Goal: Check status: Check status

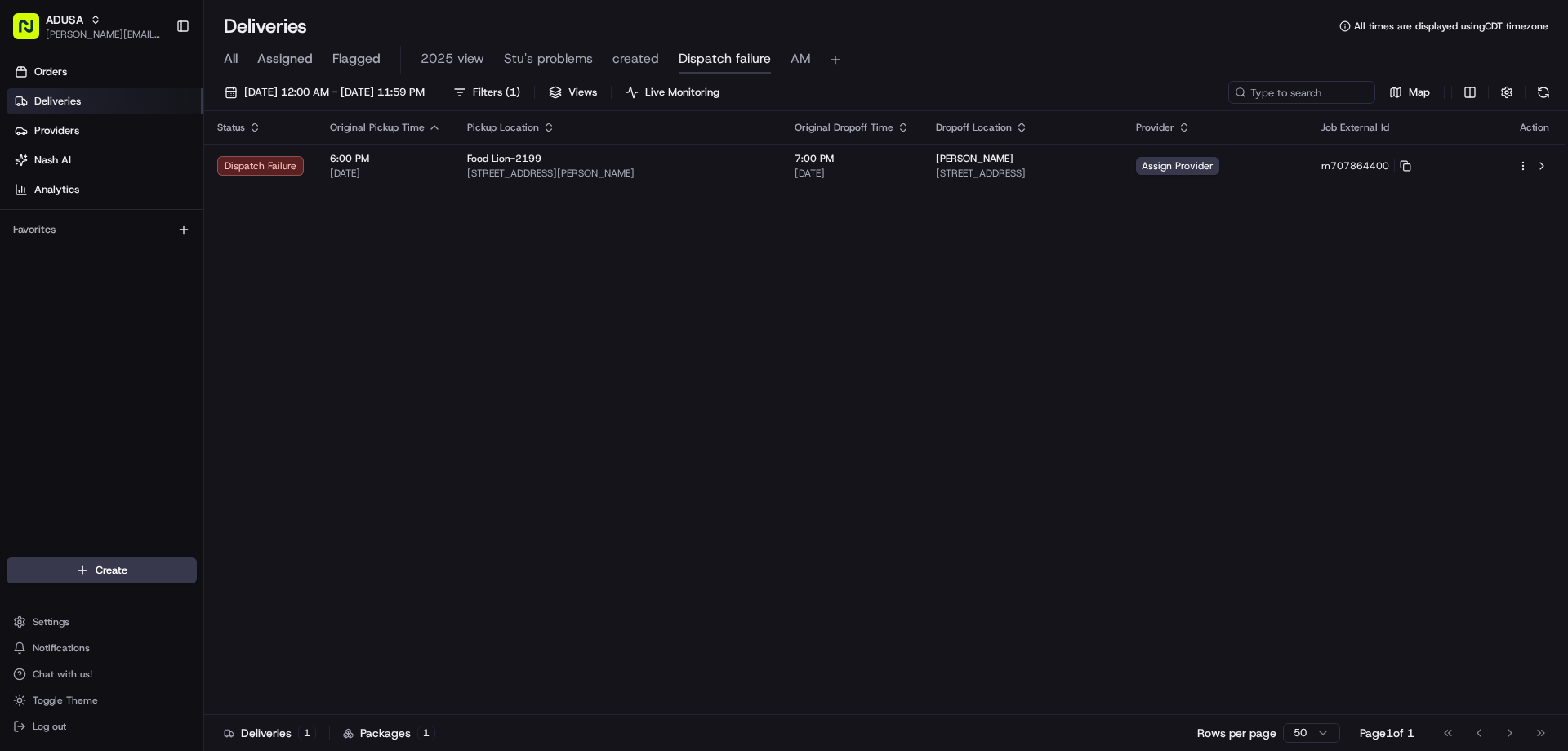
click at [225, 61] on span "All" at bounding box center [231, 58] width 14 height 19
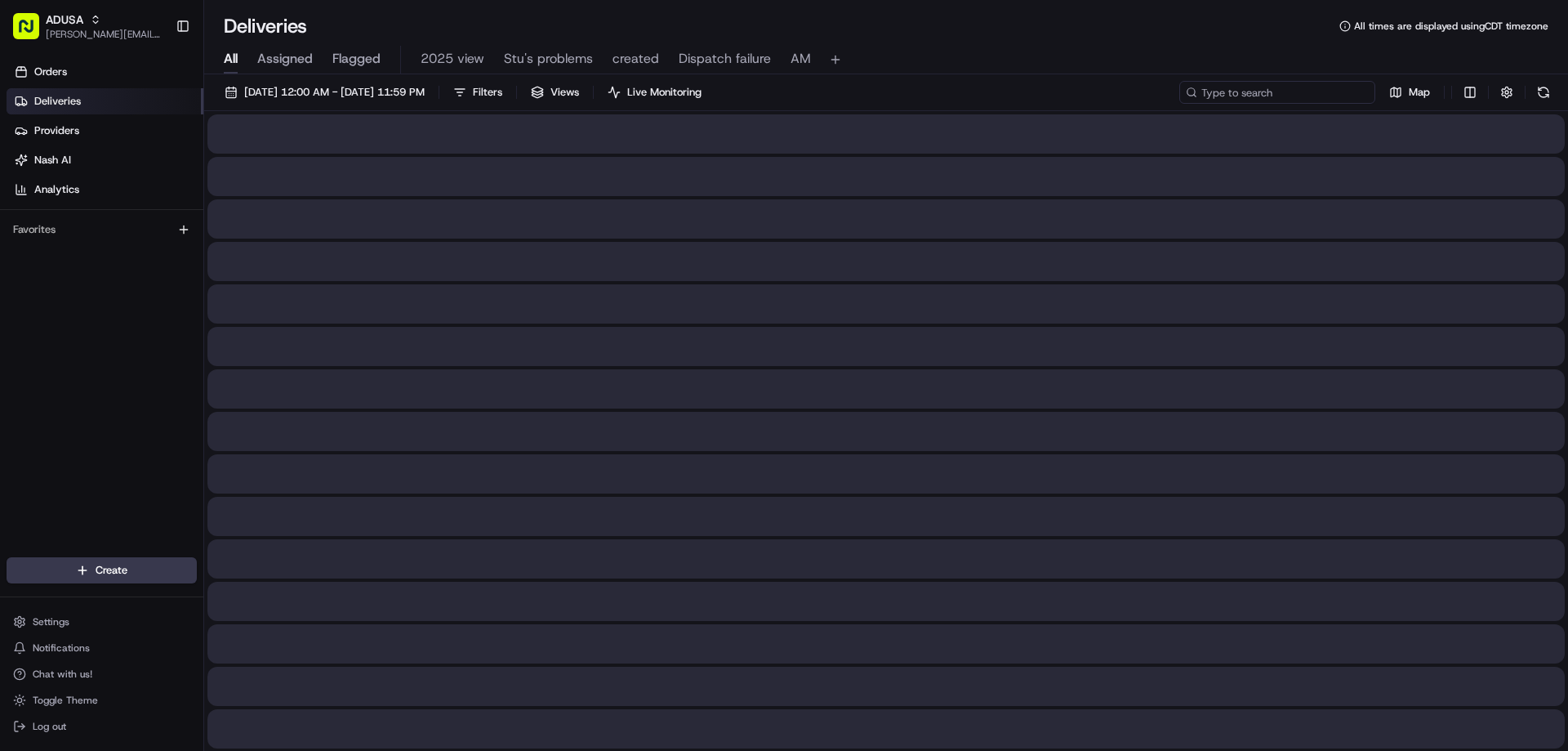
paste input "m710008502"
type input "m710008502"
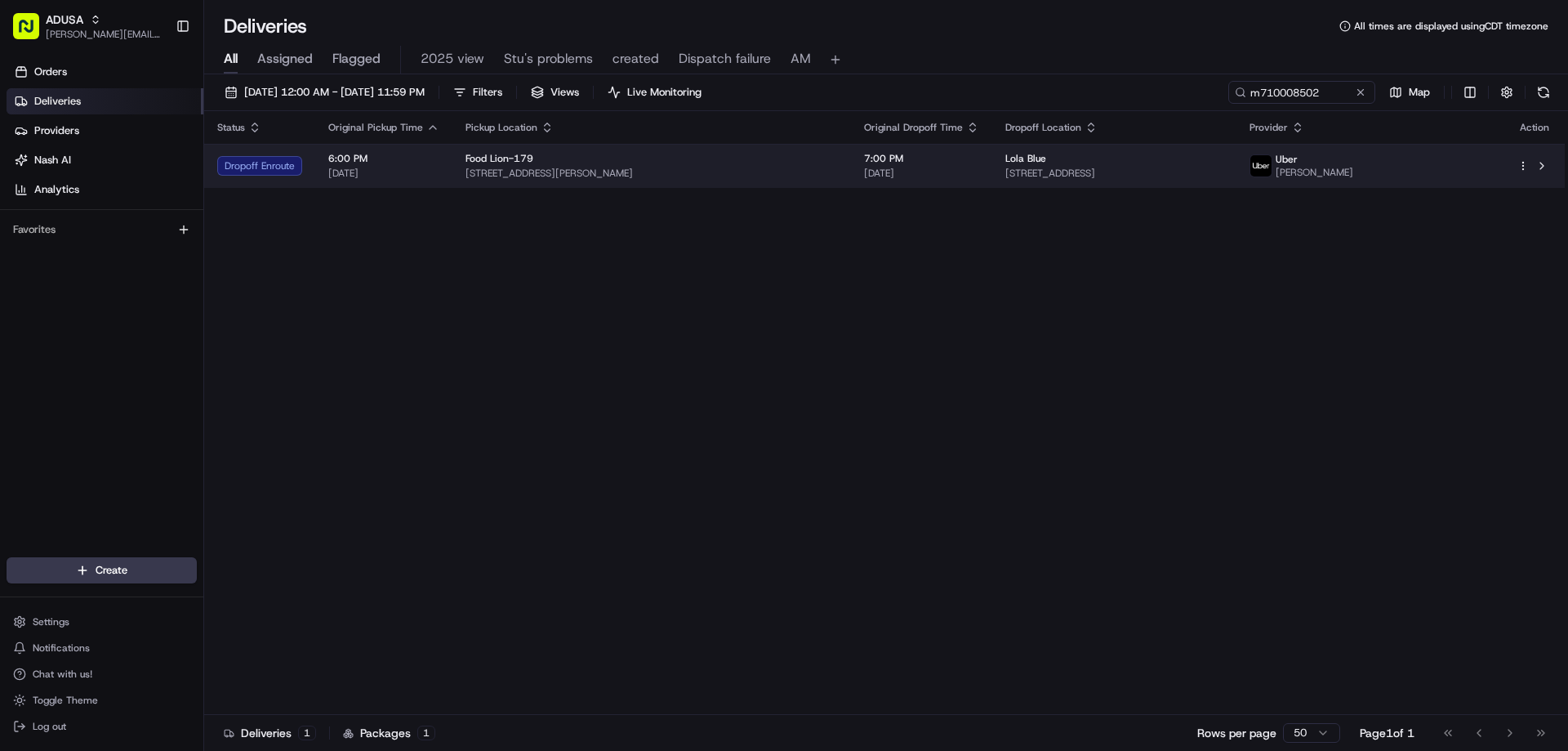
click at [263, 170] on div "Dropoff Enroute" at bounding box center [259, 165] width 85 height 19
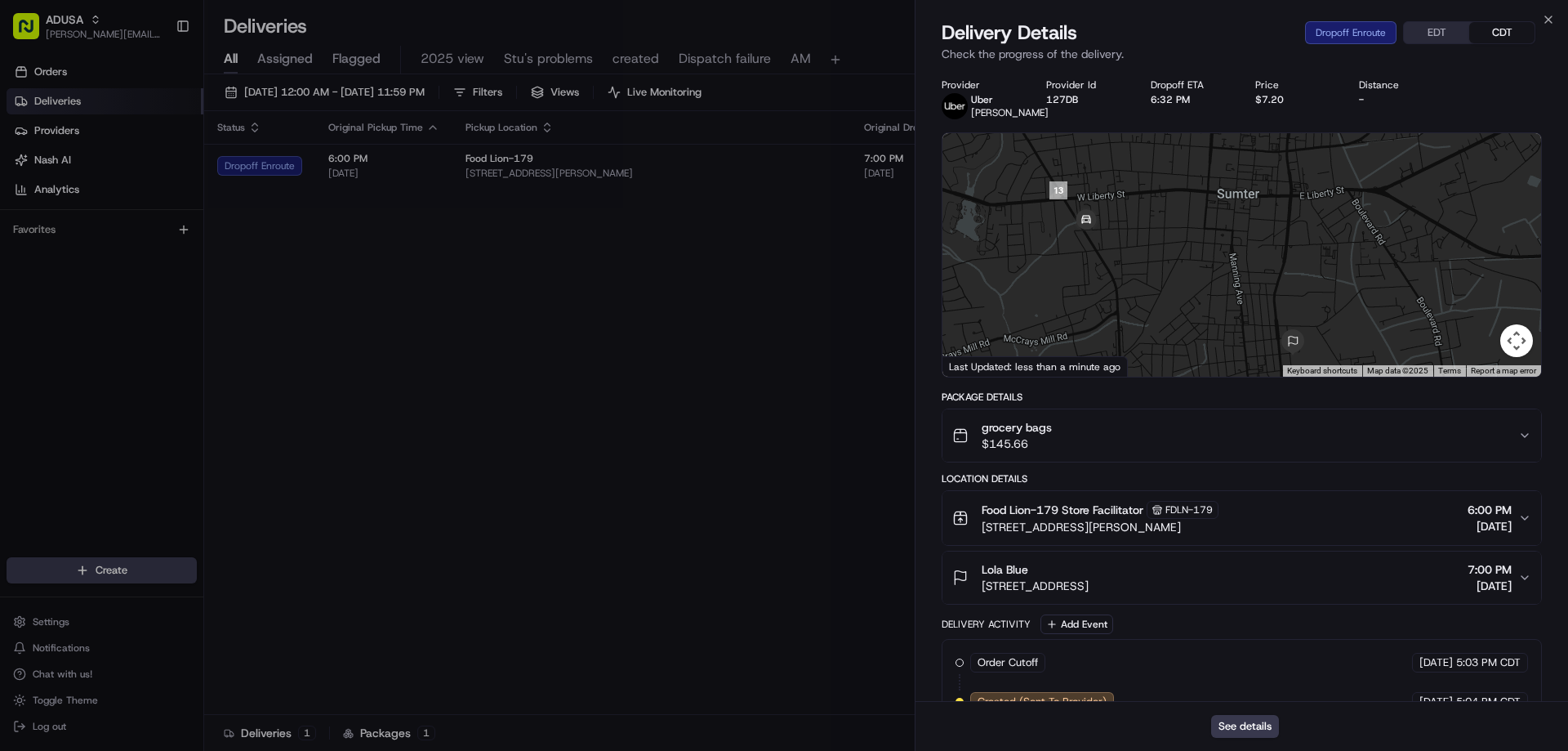
drag, startPoint x: 1321, startPoint y: 346, endPoint x: 1287, endPoint y: 324, distance: 40.5
click at [1287, 324] on div at bounding box center [1242, 254] width 598 height 243
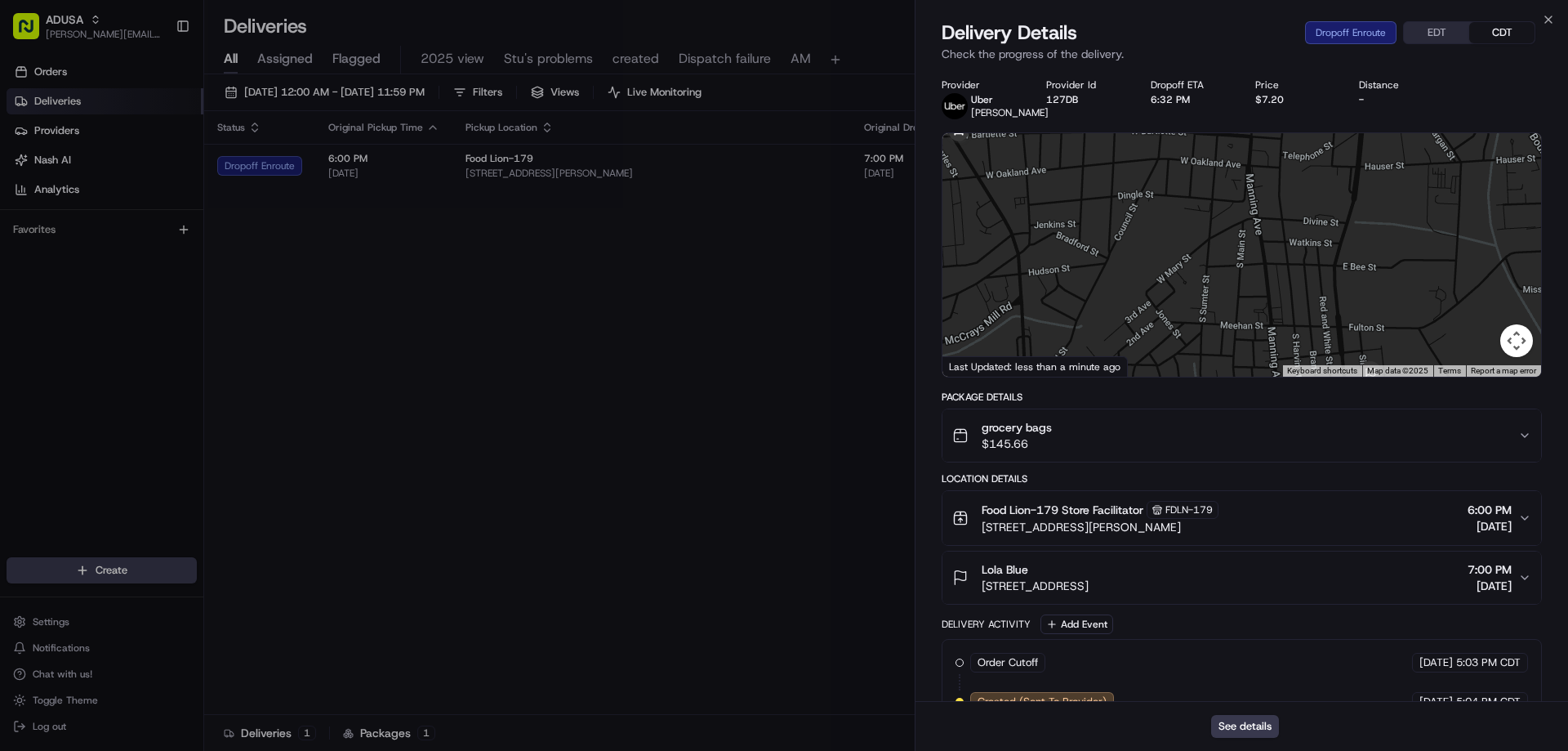
drag, startPoint x: 1216, startPoint y: 320, endPoint x: 1112, endPoint y: 231, distance: 136.9
click at [1112, 231] on div at bounding box center [1242, 254] width 598 height 243
drag, startPoint x: 1294, startPoint y: 320, endPoint x: 1283, endPoint y: 320, distance: 11.0
click at [1283, 320] on div at bounding box center [1242, 254] width 598 height 243
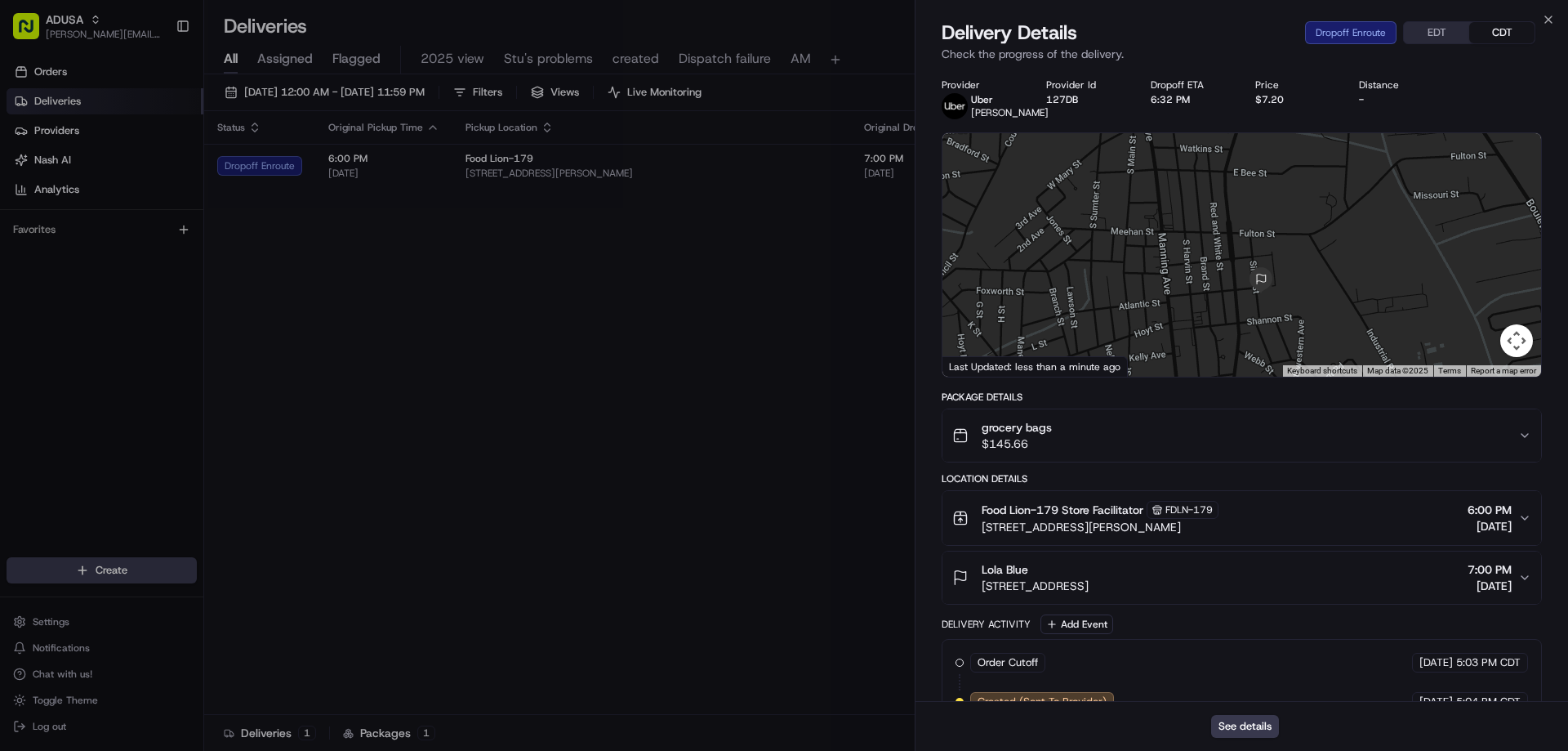
drag, startPoint x: 1360, startPoint y: 331, endPoint x: 1284, endPoint y: 262, distance: 102.6
click at [1284, 262] on div at bounding box center [1242, 254] width 598 height 243
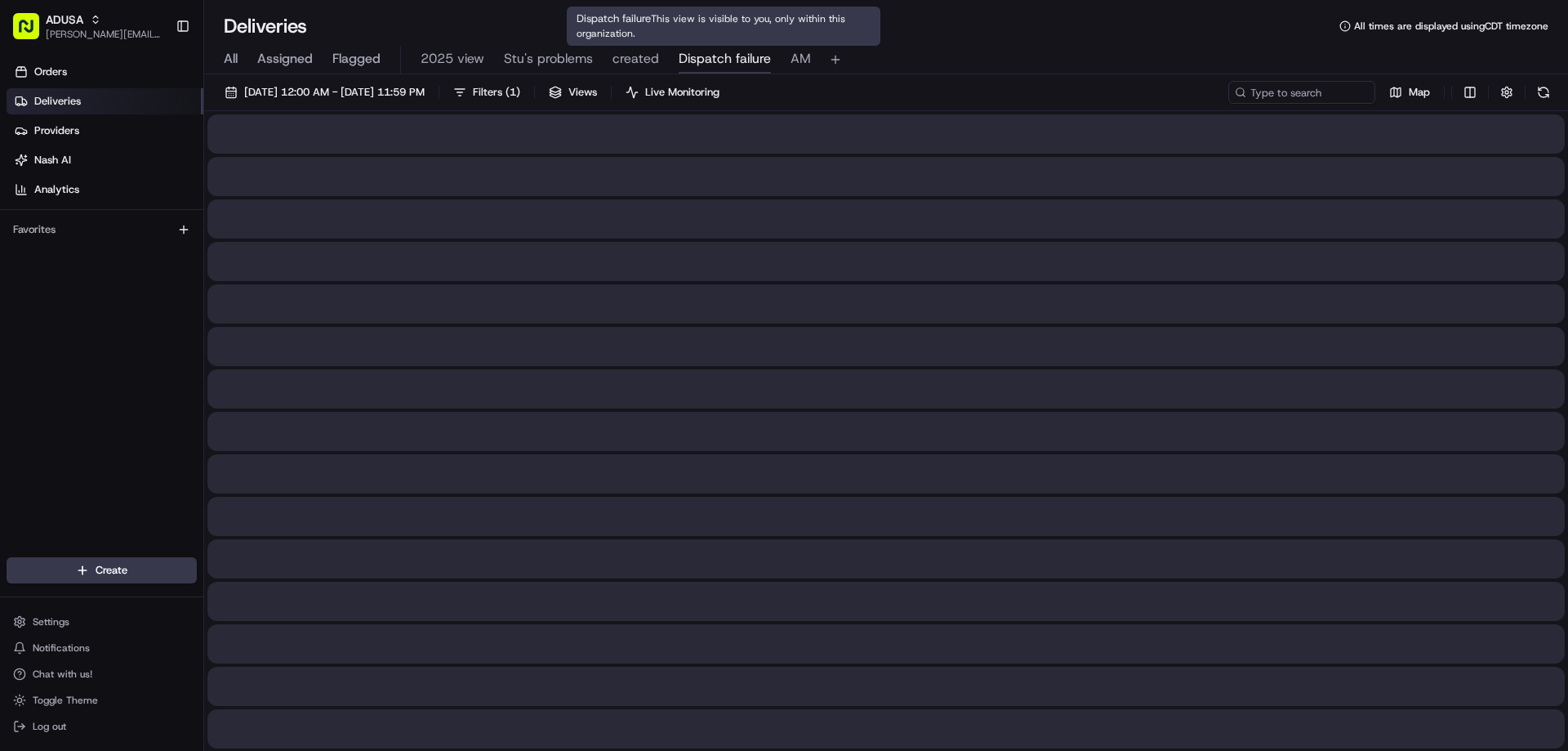
click at [710, 62] on span "Dispatch failure" at bounding box center [725, 58] width 92 height 19
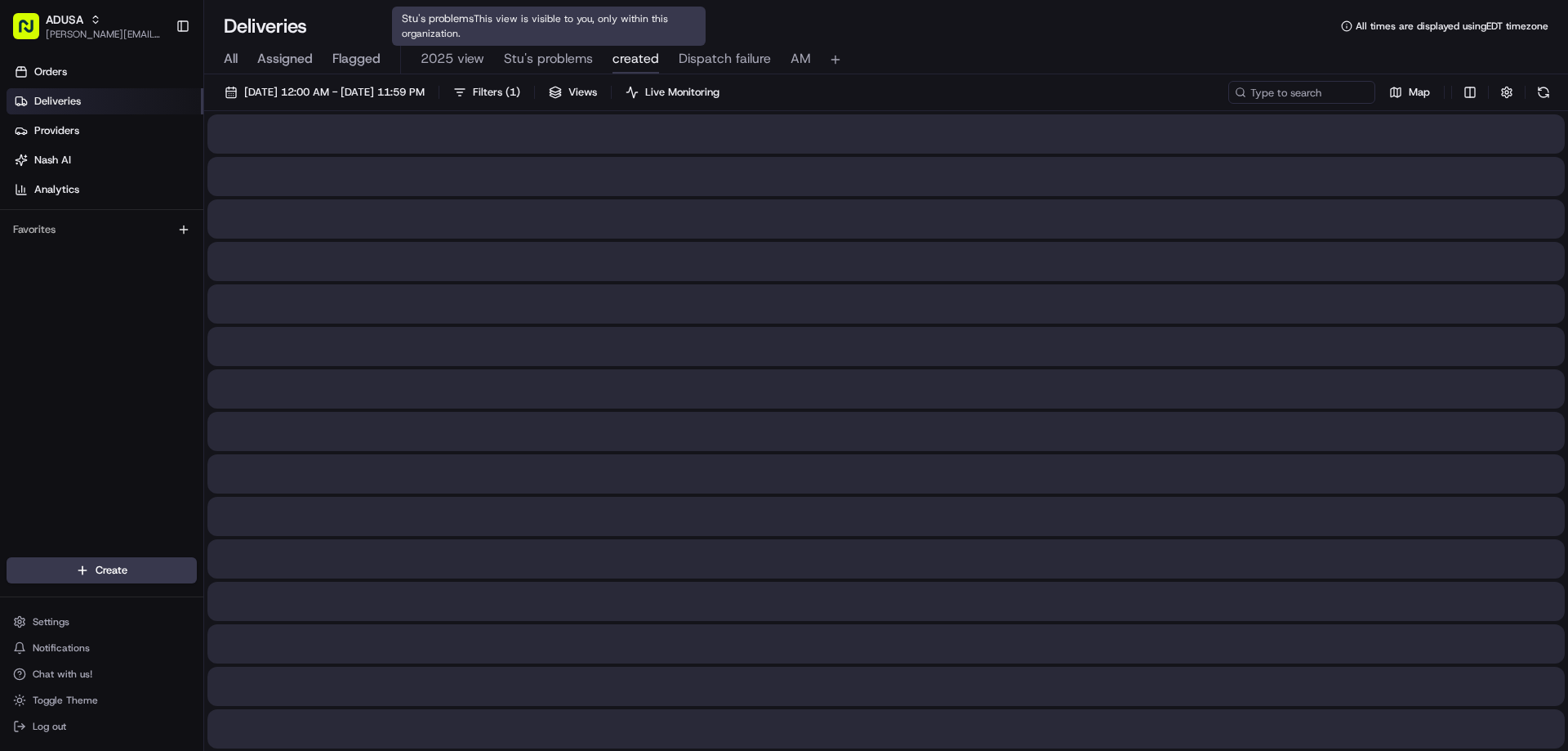
click at [635, 51] on span "created" at bounding box center [636, 58] width 47 height 19
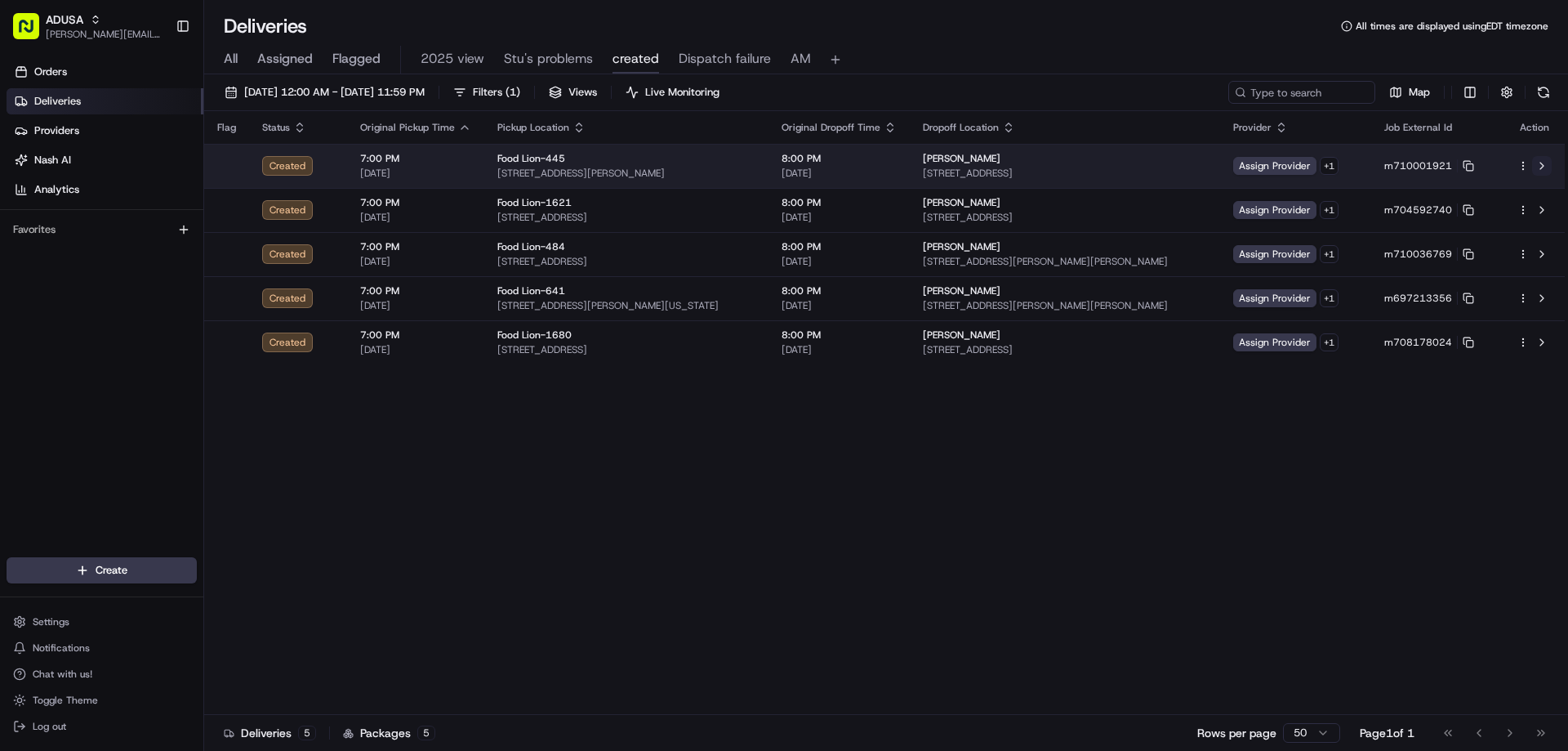
click at [1543, 162] on button at bounding box center [1542, 165] width 19 height 19
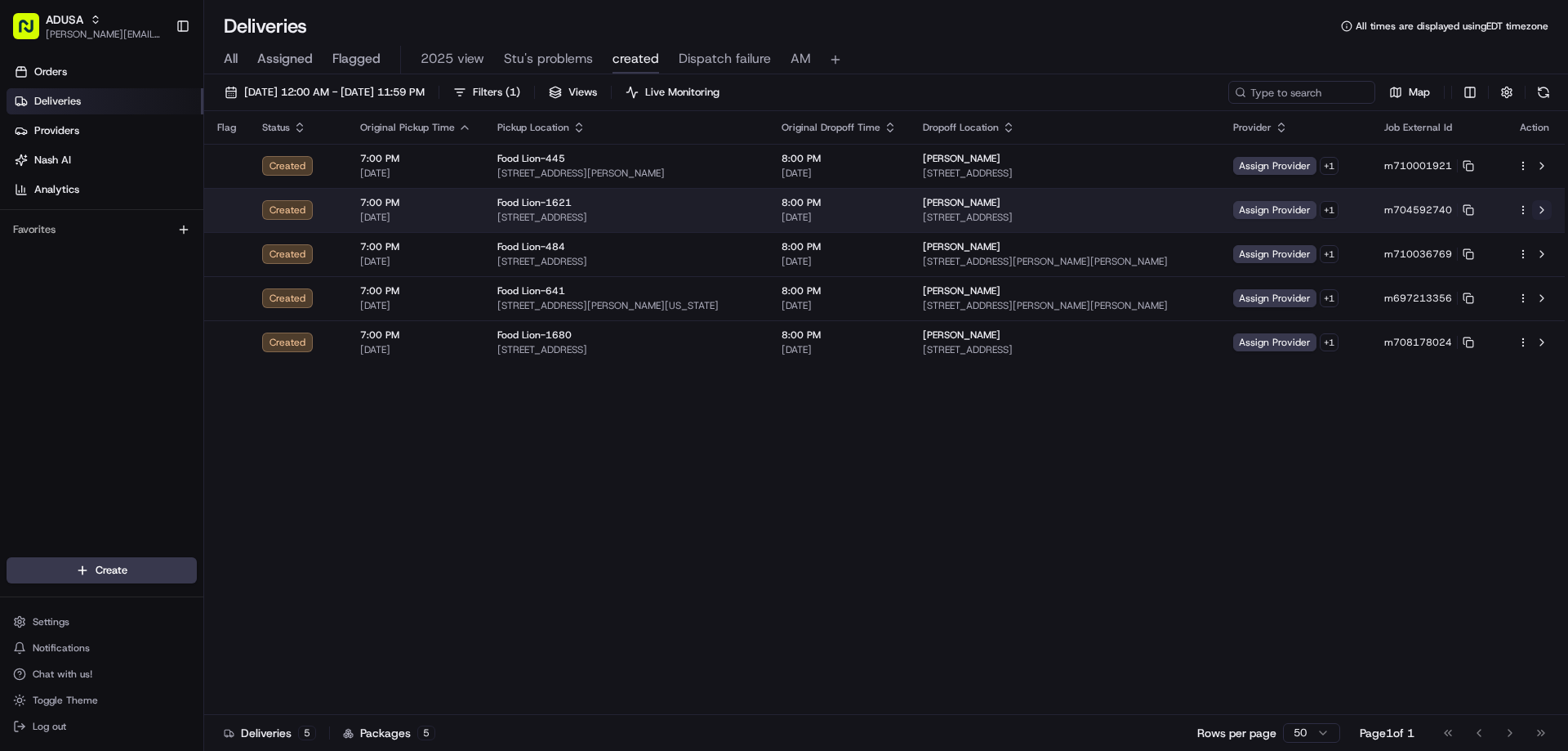
click at [1543, 208] on button at bounding box center [1542, 209] width 19 height 19
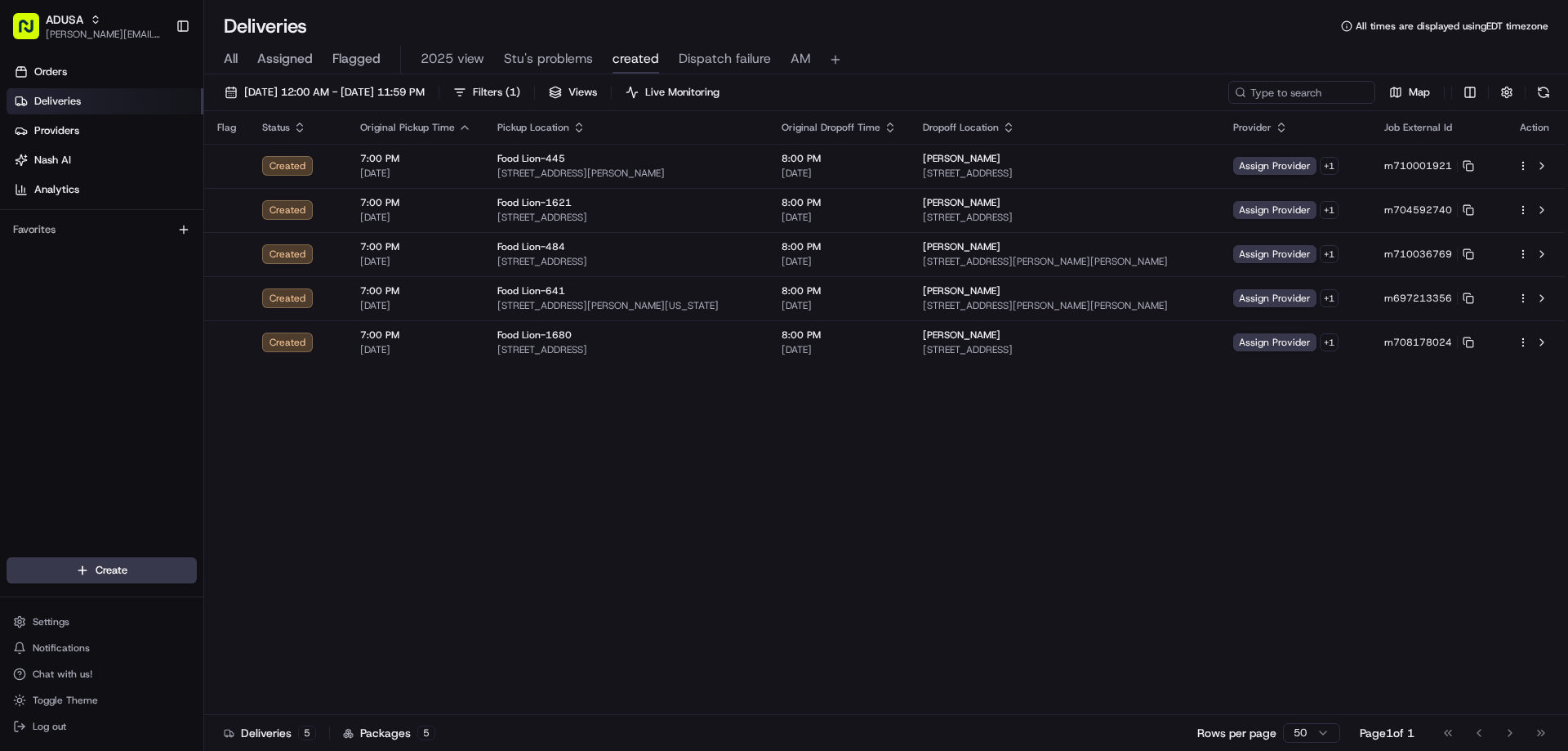
click at [431, 417] on div "Flag Status Original Pickup Time Pickup Location Original Dropoff Time Dropoff …" at bounding box center [885, 413] width 1361 height 604
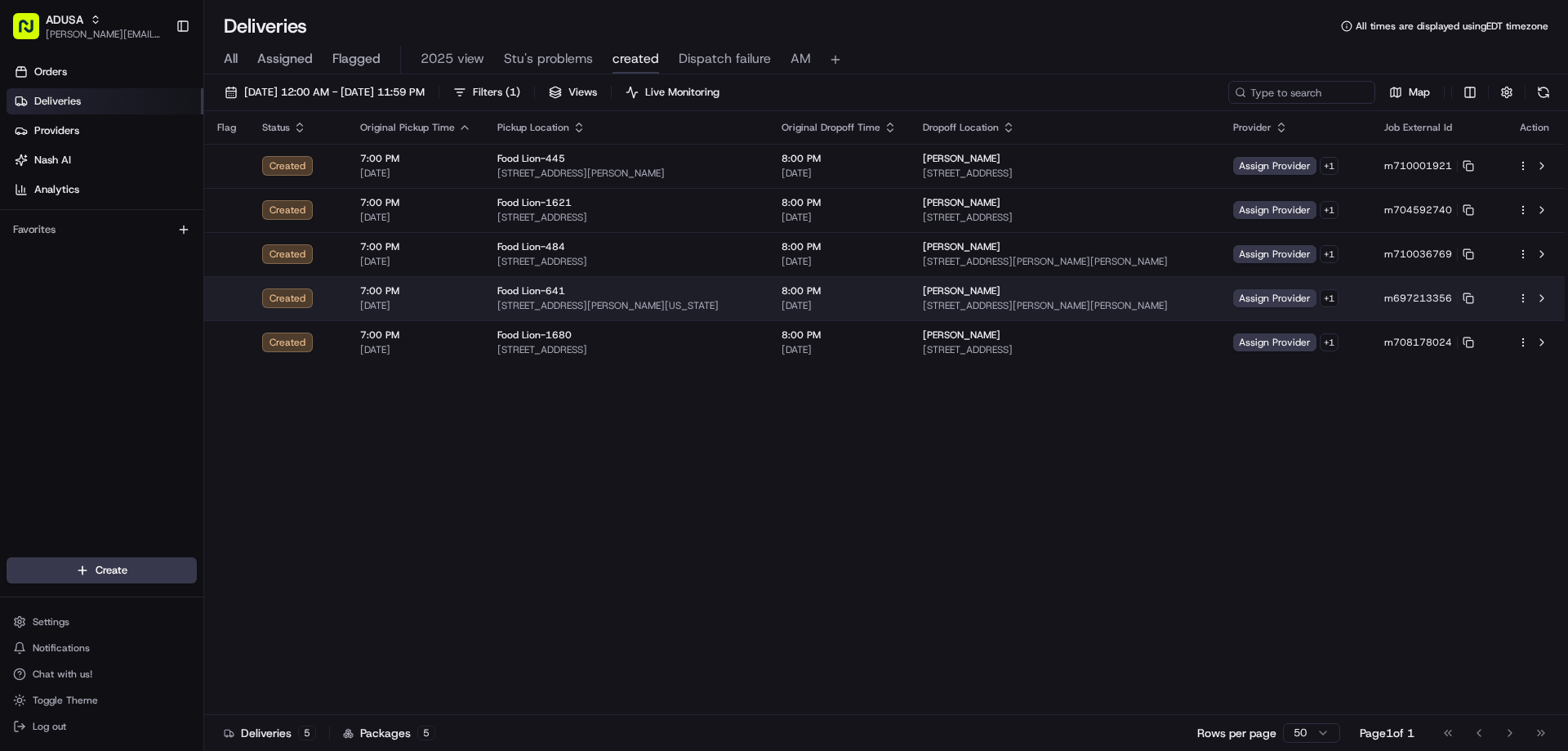
drag, startPoint x: 1542, startPoint y: 255, endPoint x: 1519, endPoint y: 281, distance: 34.7
click at [1519, 281] on tbody "Created 7:00 PM 08/23/2025 Food Lion-445 542 Fork Rd, Norwood, NC 28128, US 8:0…" at bounding box center [885, 254] width 1361 height 220
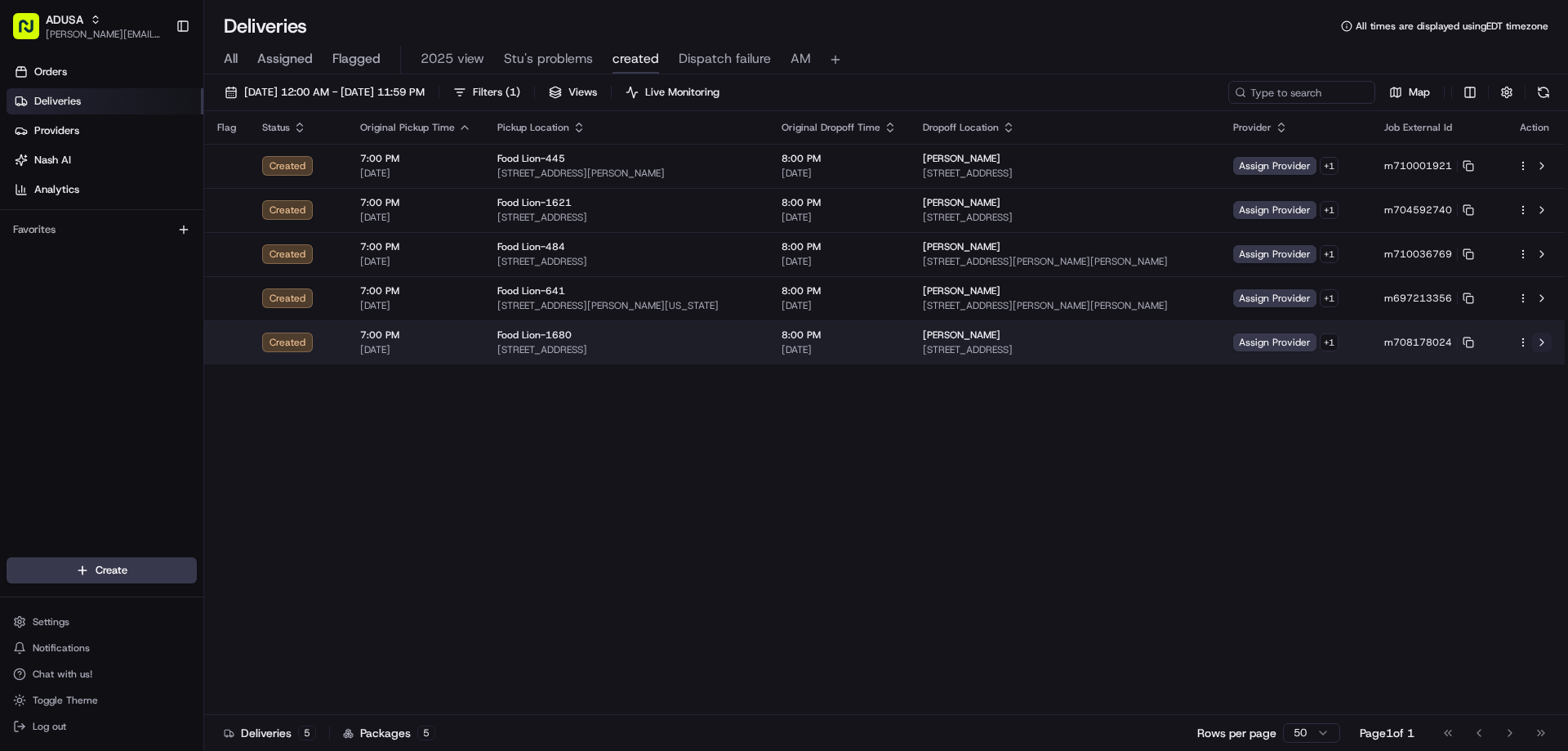
click at [1543, 339] on button at bounding box center [1542, 342] width 19 height 19
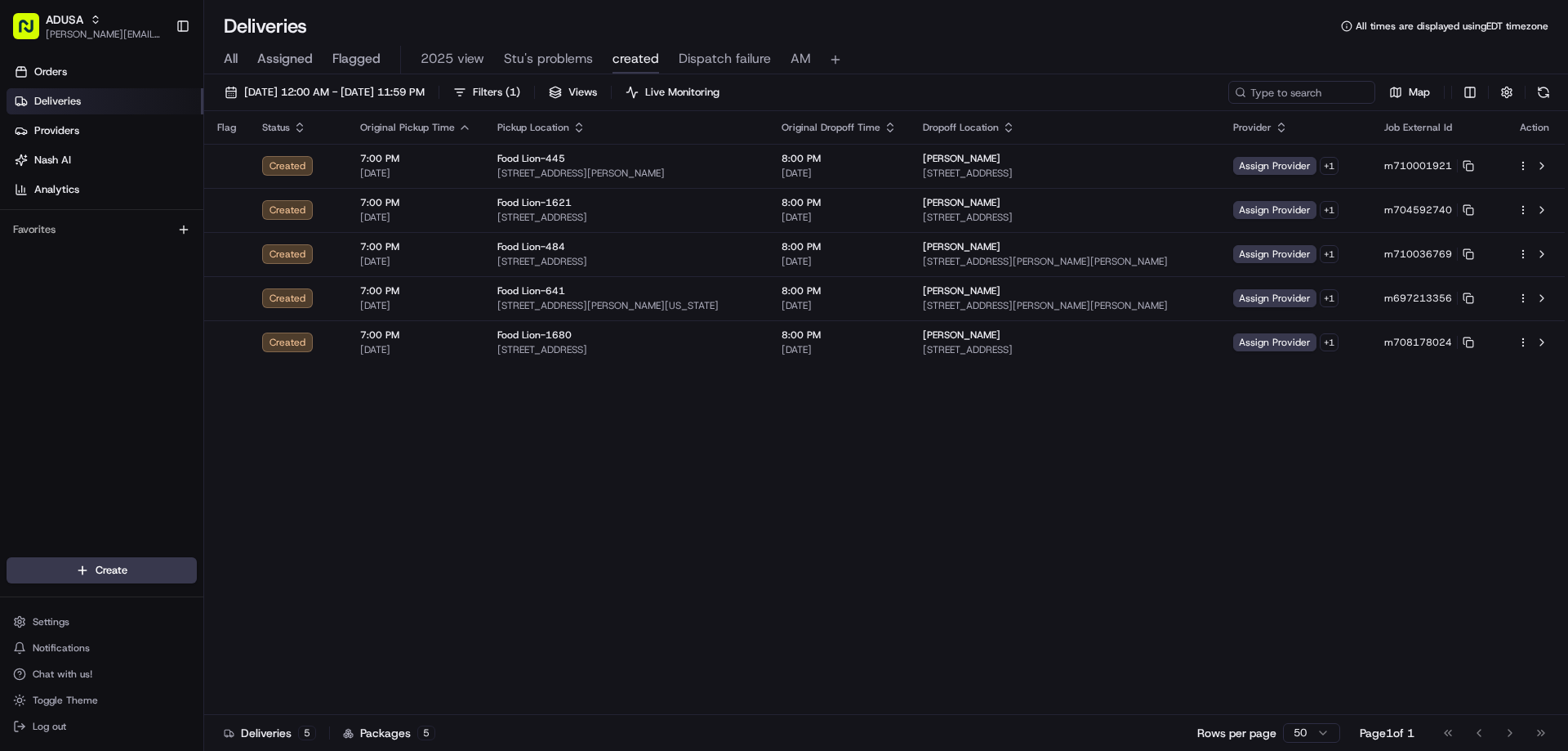
click at [648, 561] on div "Flag Status Original Pickup Time Pickup Location Original Dropoff Time Dropoff …" at bounding box center [885, 413] width 1361 height 604
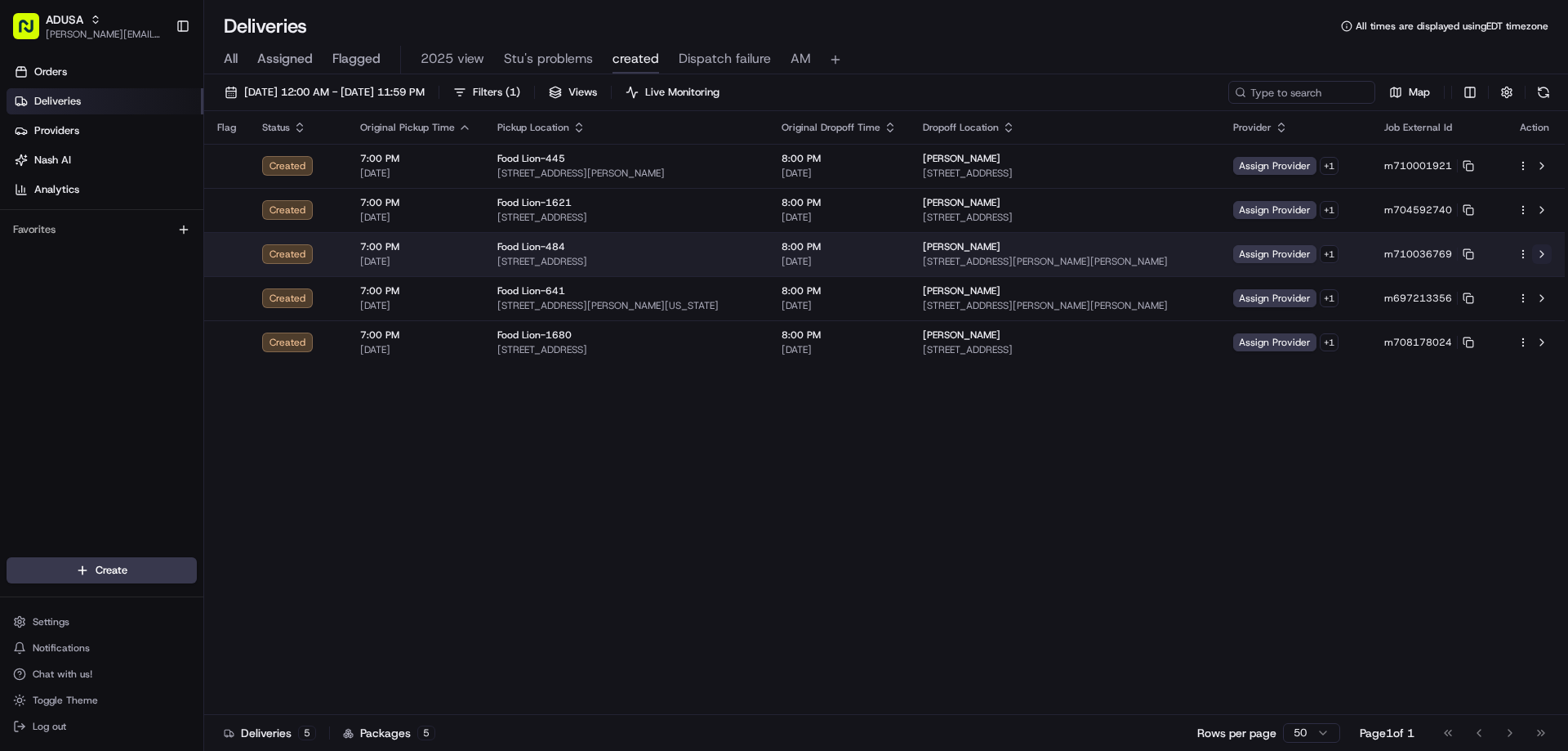
click at [1543, 254] on button at bounding box center [1542, 253] width 19 height 19
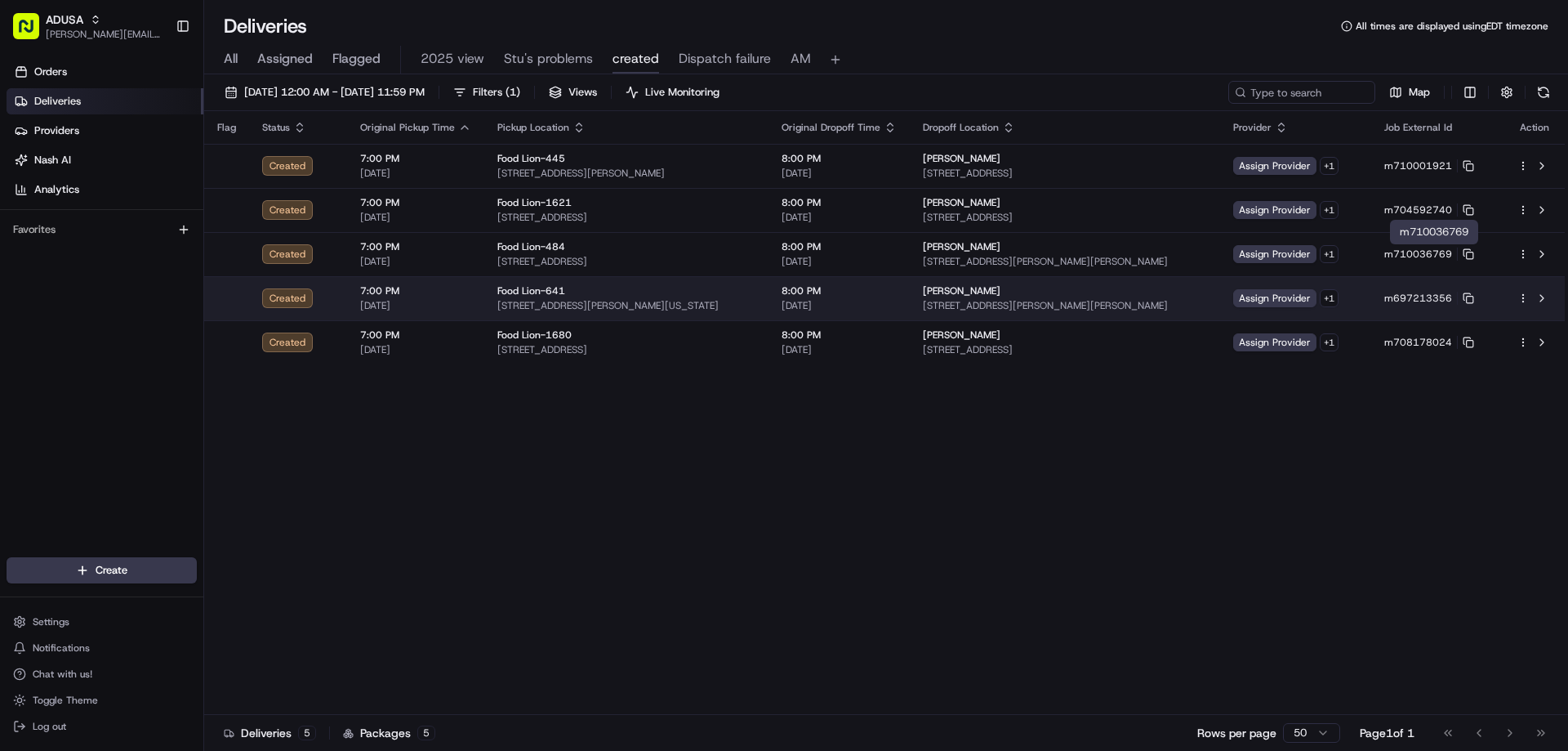
drag, startPoint x: 1474, startPoint y: 252, endPoint x: 1552, endPoint y: 288, distance: 85.9
click at [1474, 253] on icon at bounding box center [1468, 253] width 11 height 11
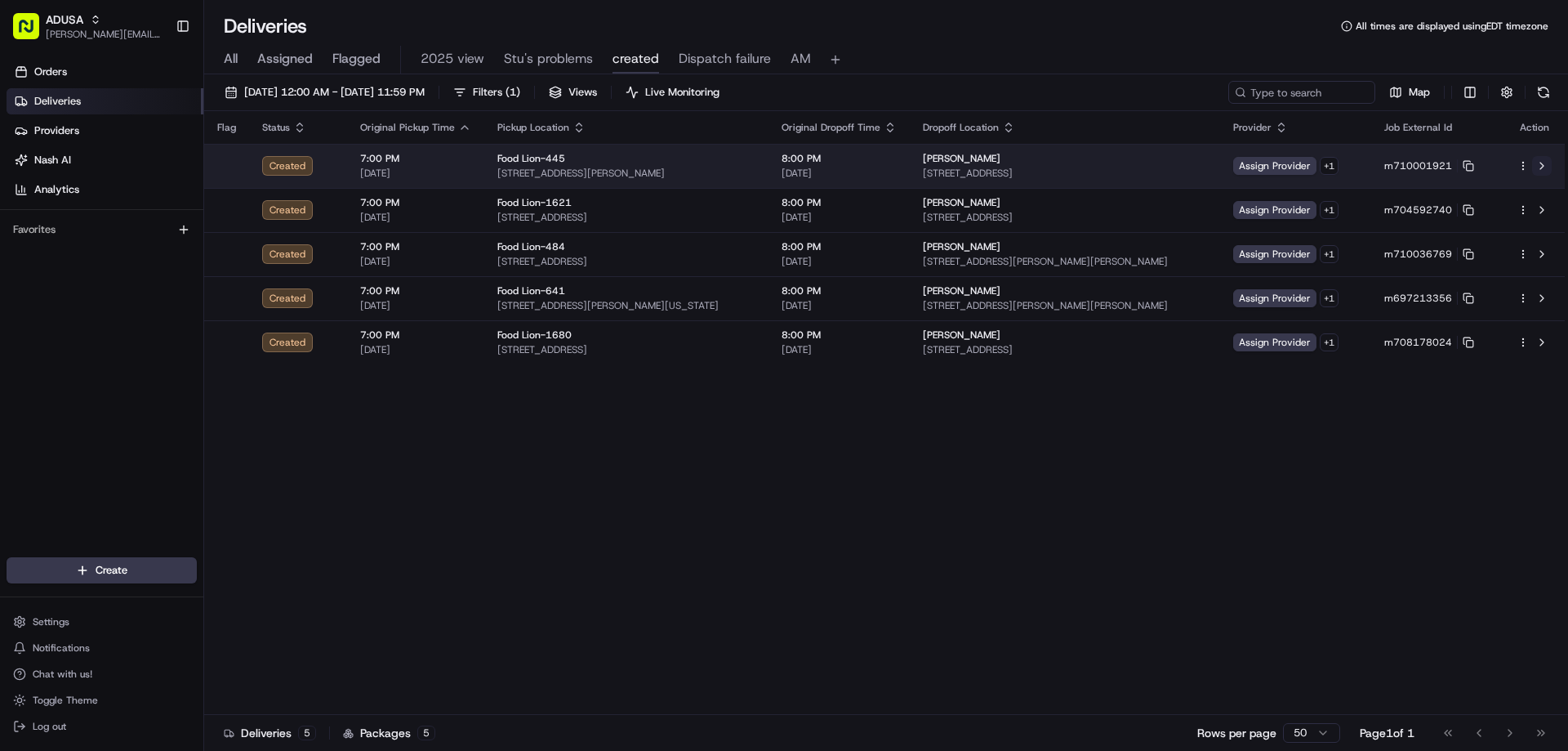
click at [1543, 169] on button at bounding box center [1542, 165] width 19 height 19
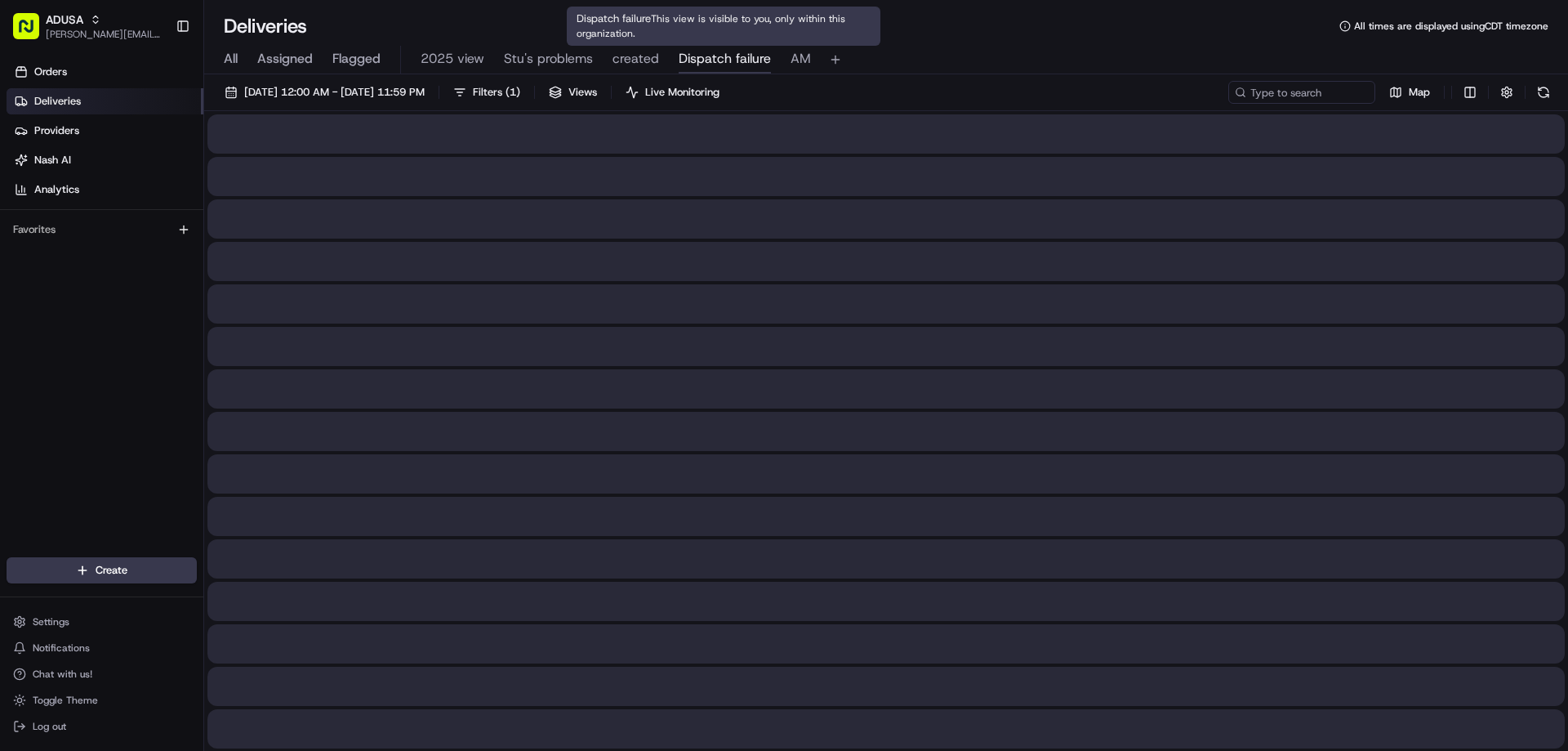
click at [679, 56] on span "Dispatch failure" at bounding box center [725, 58] width 92 height 19
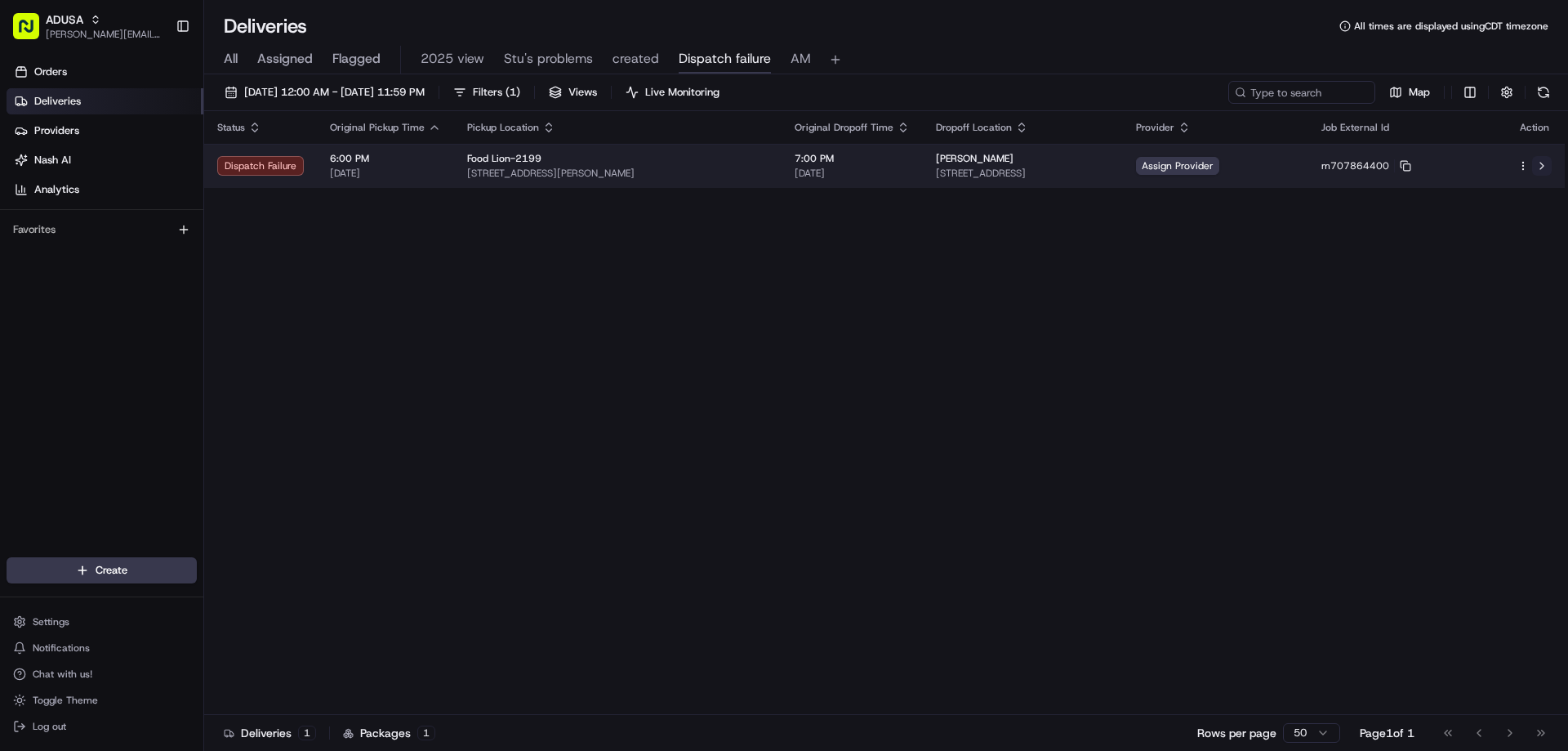
click at [1539, 163] on button at bounding box center [1542, 165] width 19 height 19
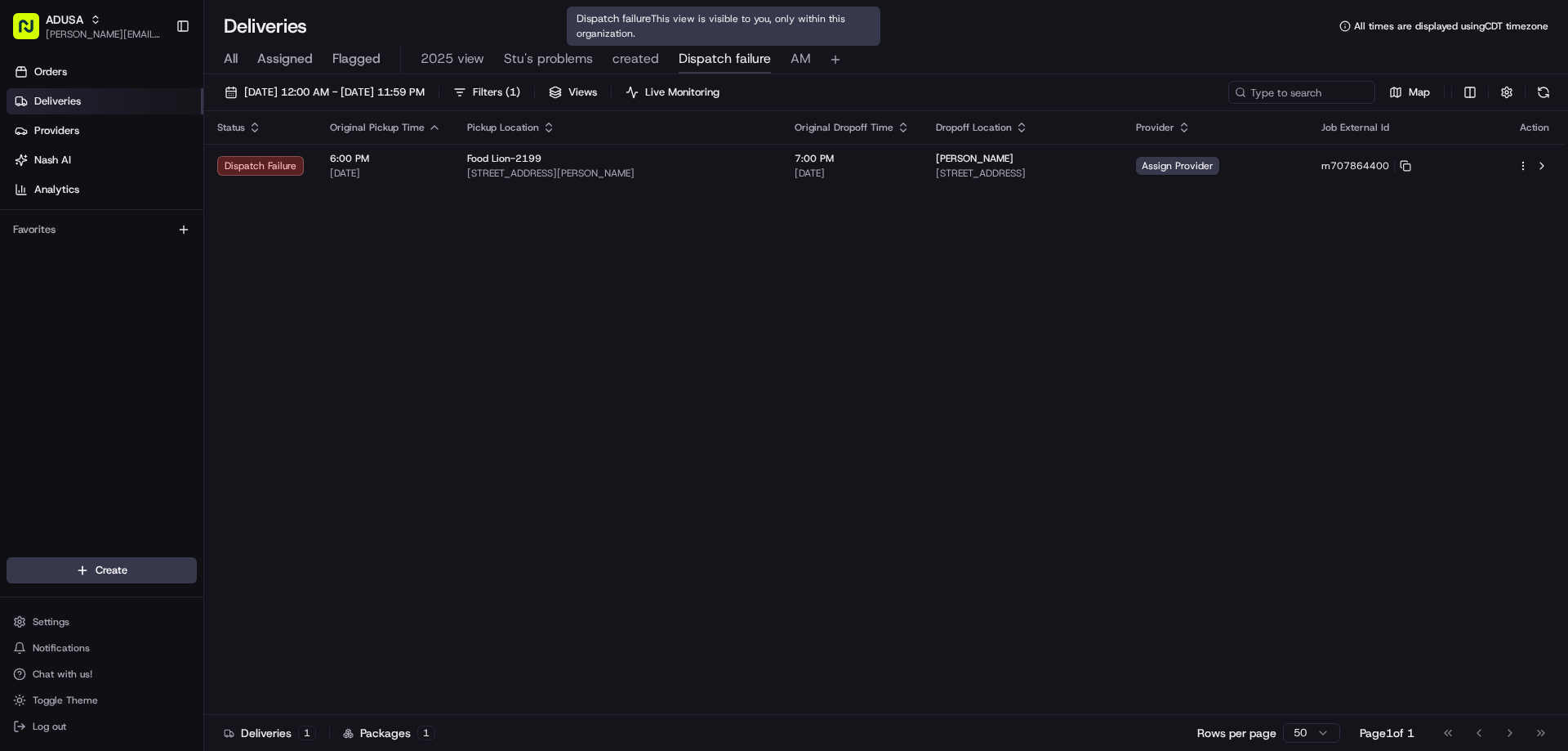
drag, startPoint x: 638, startPoint y: 52, endPoint x: 876, endPoint y: 111, distance: 245.2
click at [637, 52] on span "created" at bounding box center [636, 58] width 47 height 19
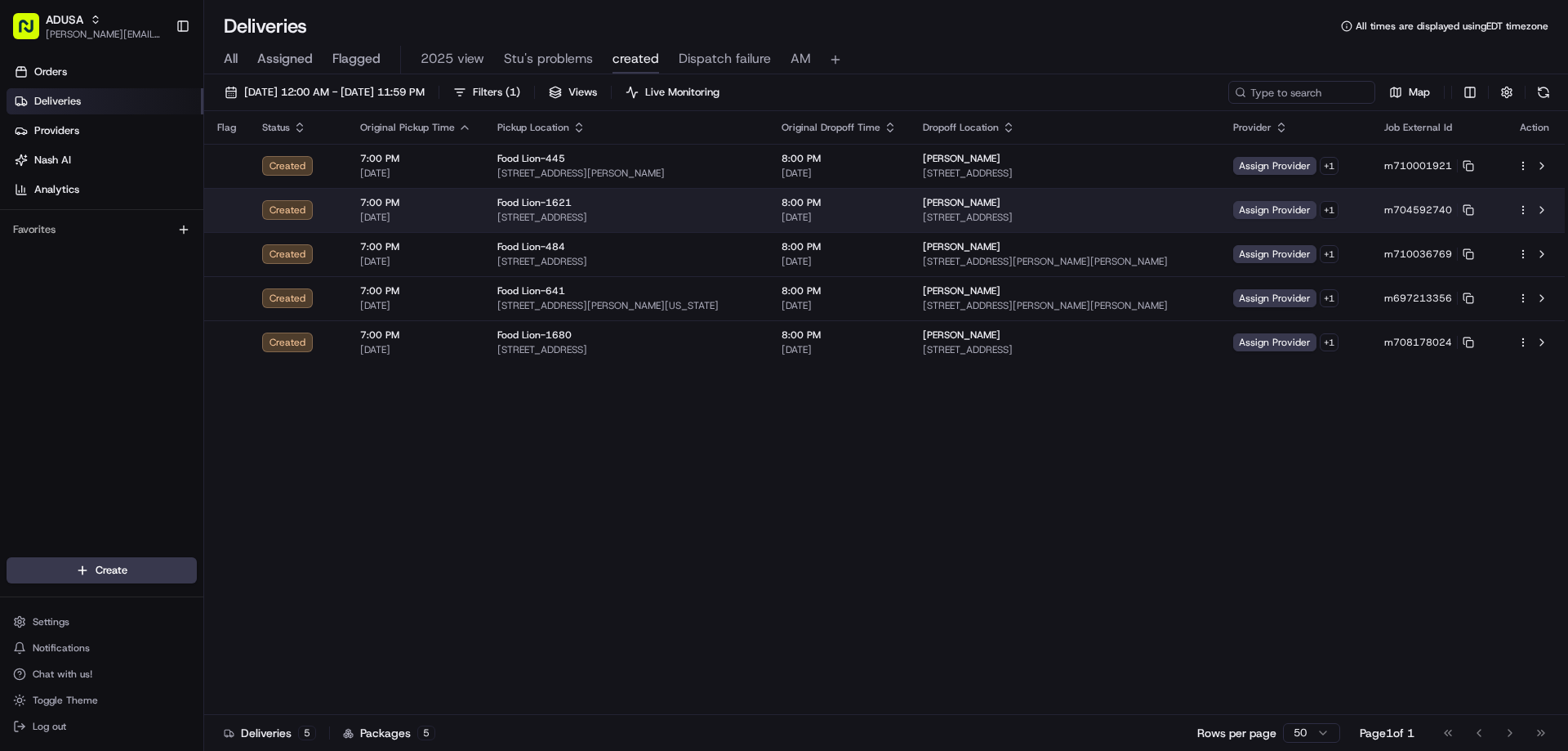
click at [1084, 219] on span "700 State Hwy 49, 7, Concord, NC 28025, US" at bounding box center [1065, 217] width 285 height 13
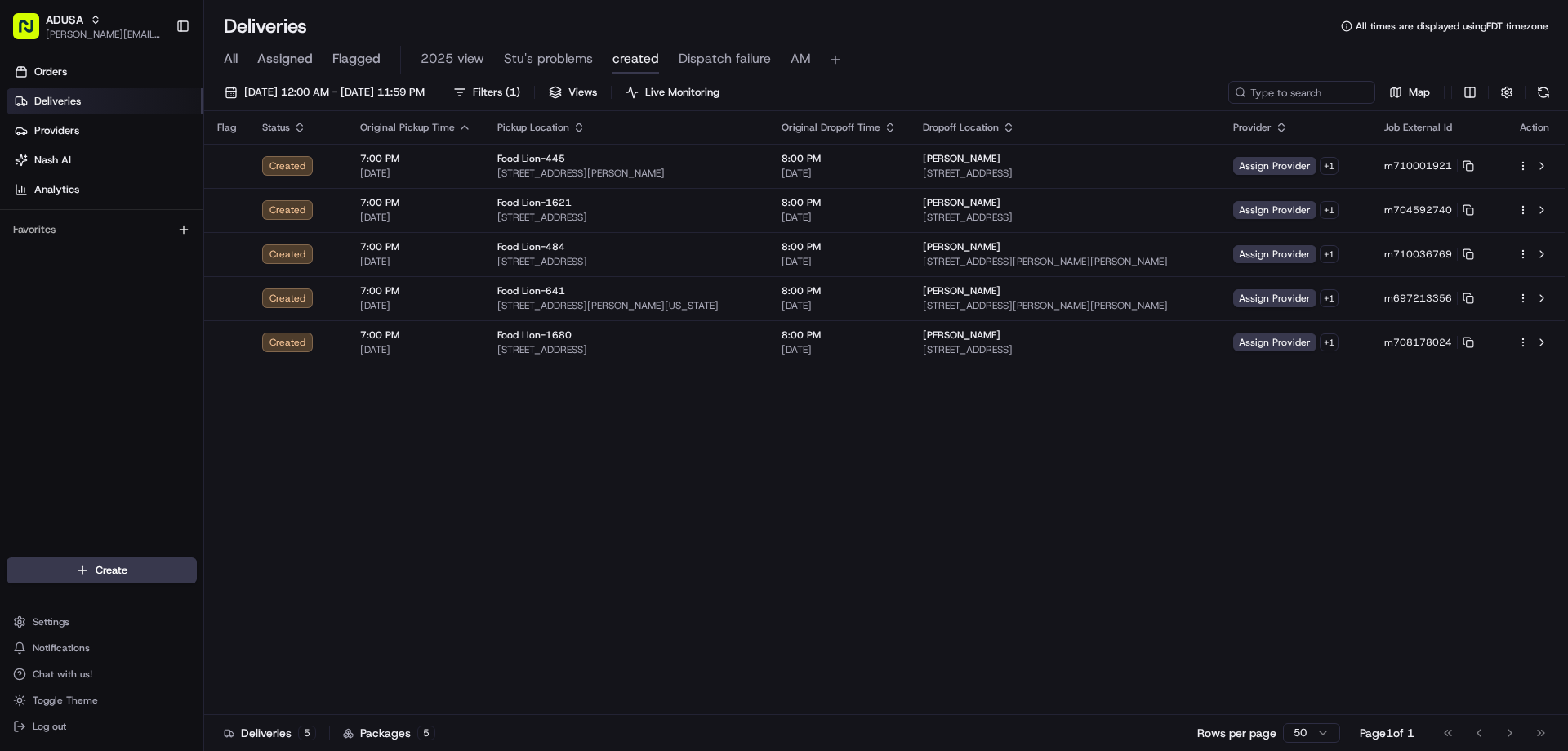
drag, startPoint x: 636, startPoint y: 542, endPoint x: 957, endPoint y: 417, distance: 344.5
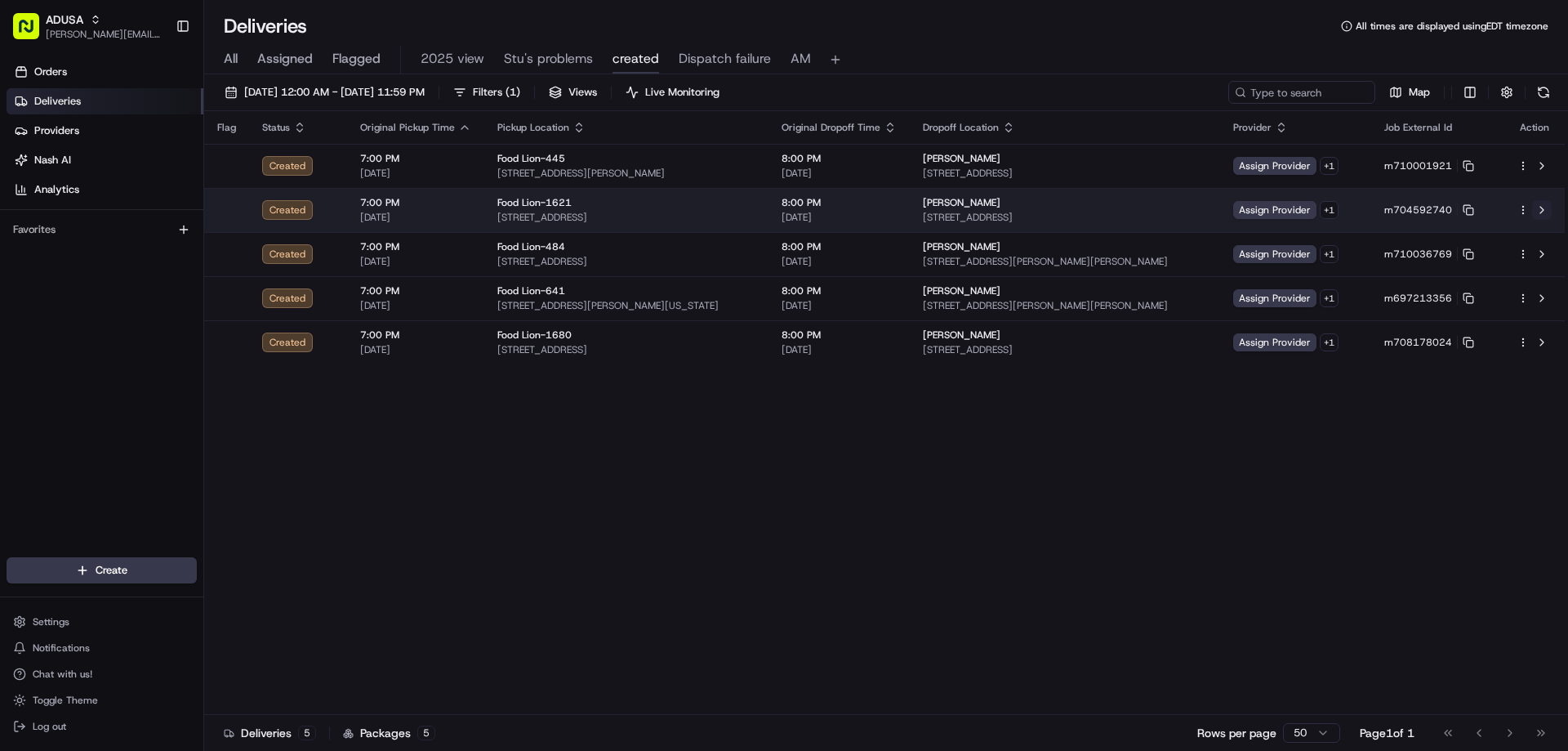
click at [1537, 206] on button at bounding box center [1542, 209] width 19 height 19
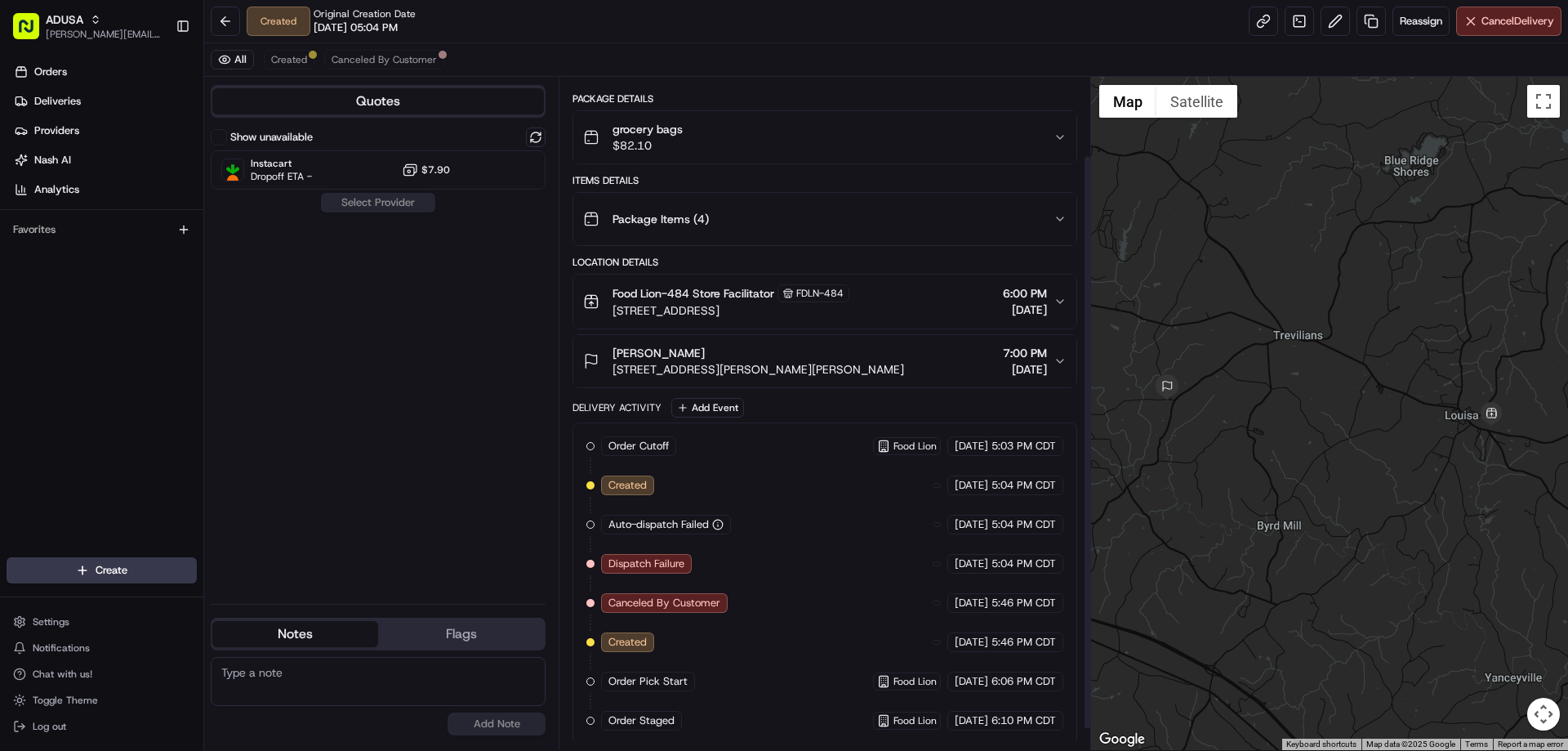
scroll to position [116, 0]
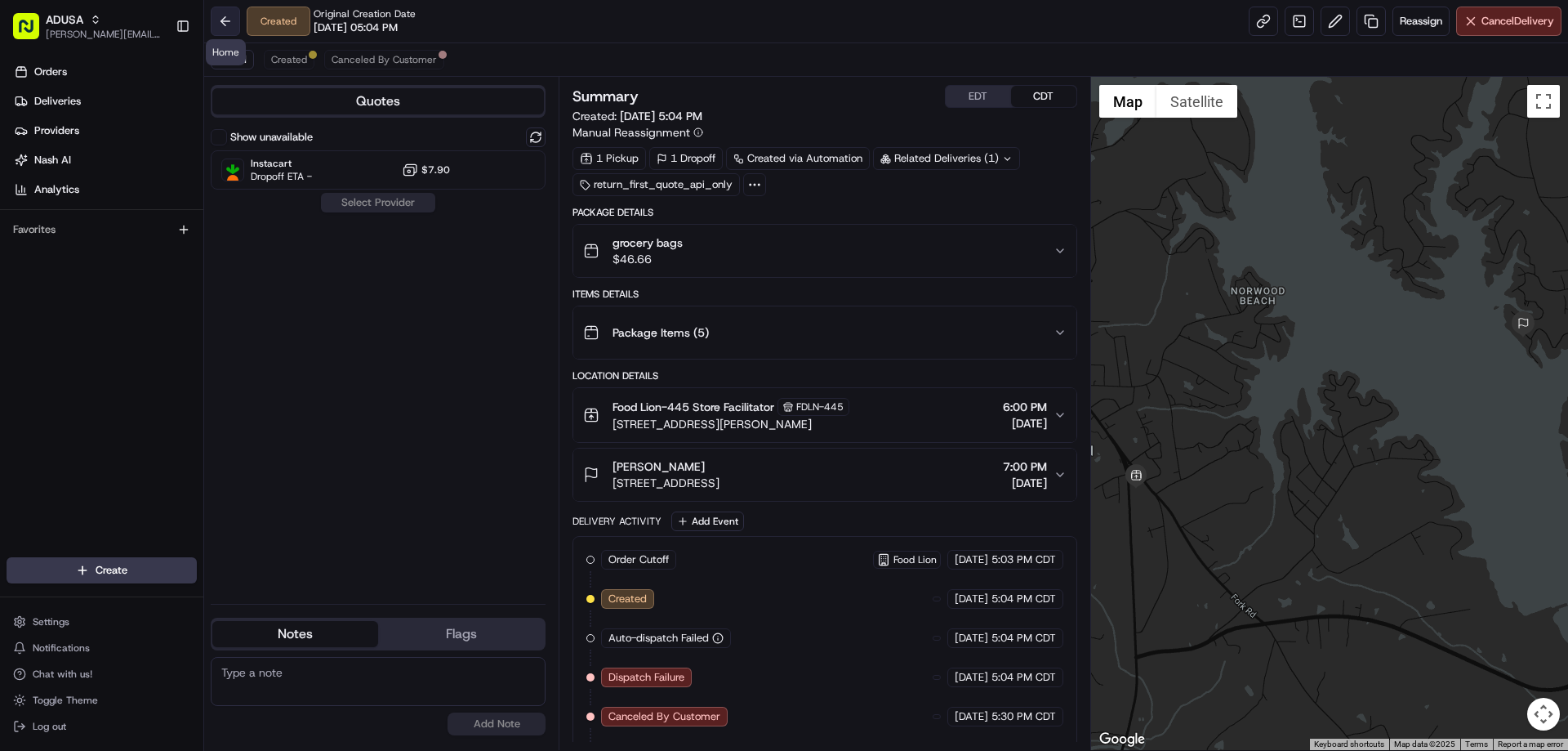
click at [219, 14] on button at bounding box center [225, 21] width 30 height 30
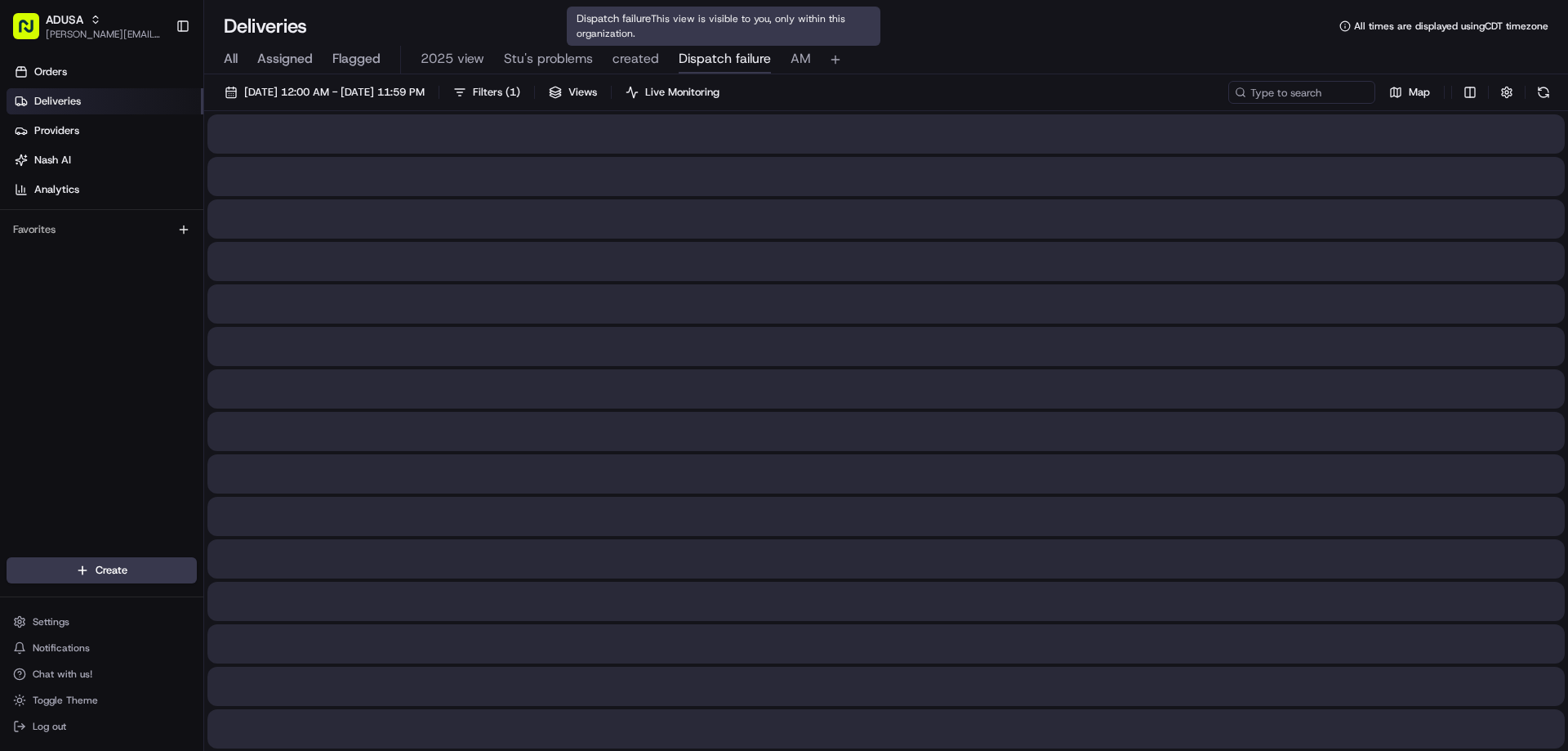
click at [713, 65] on span "Dispatch failure" at bounding box center [725, 58] width 92 height 19
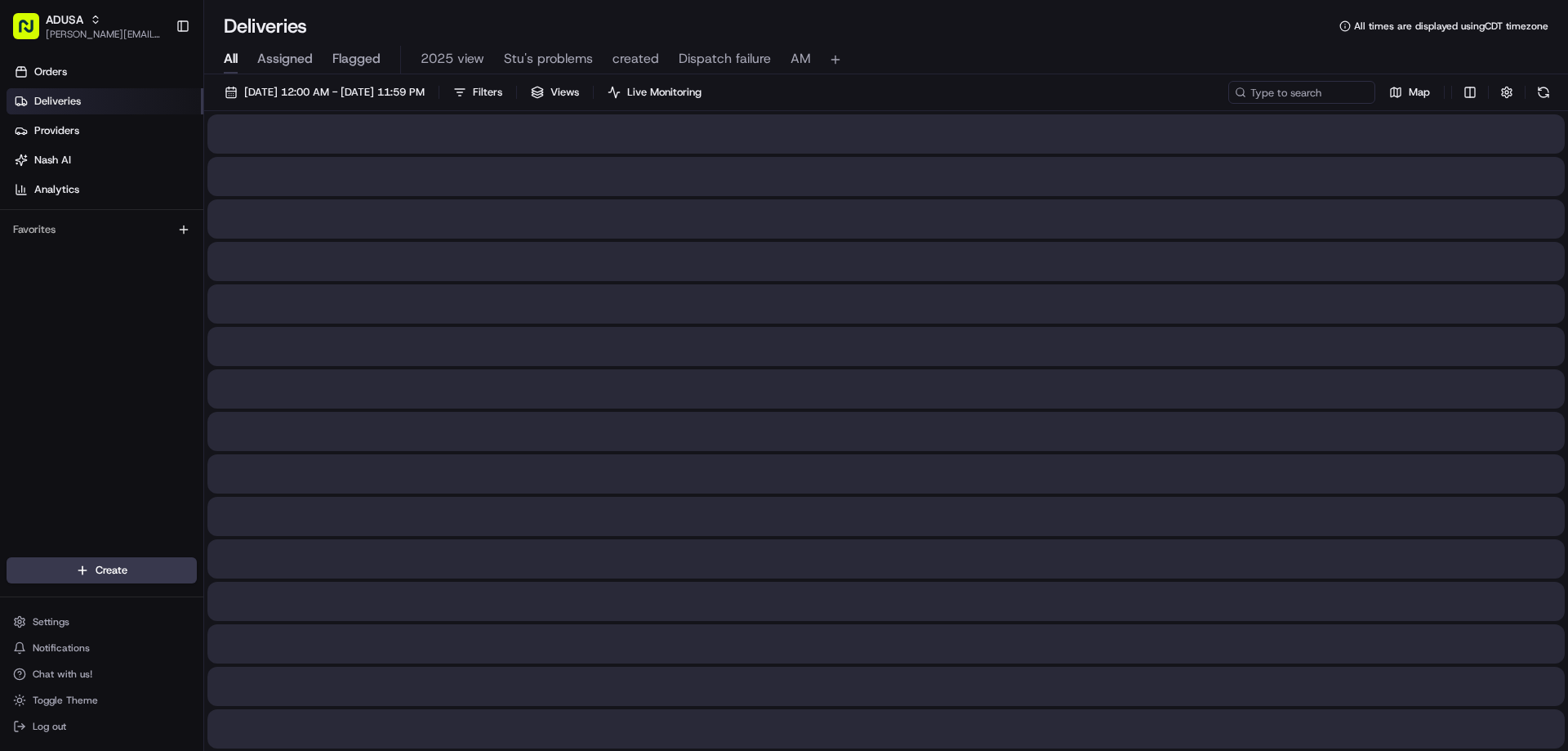
click at [227, 49] on button "All" at bounding box center [231, 59] width 14 height 28
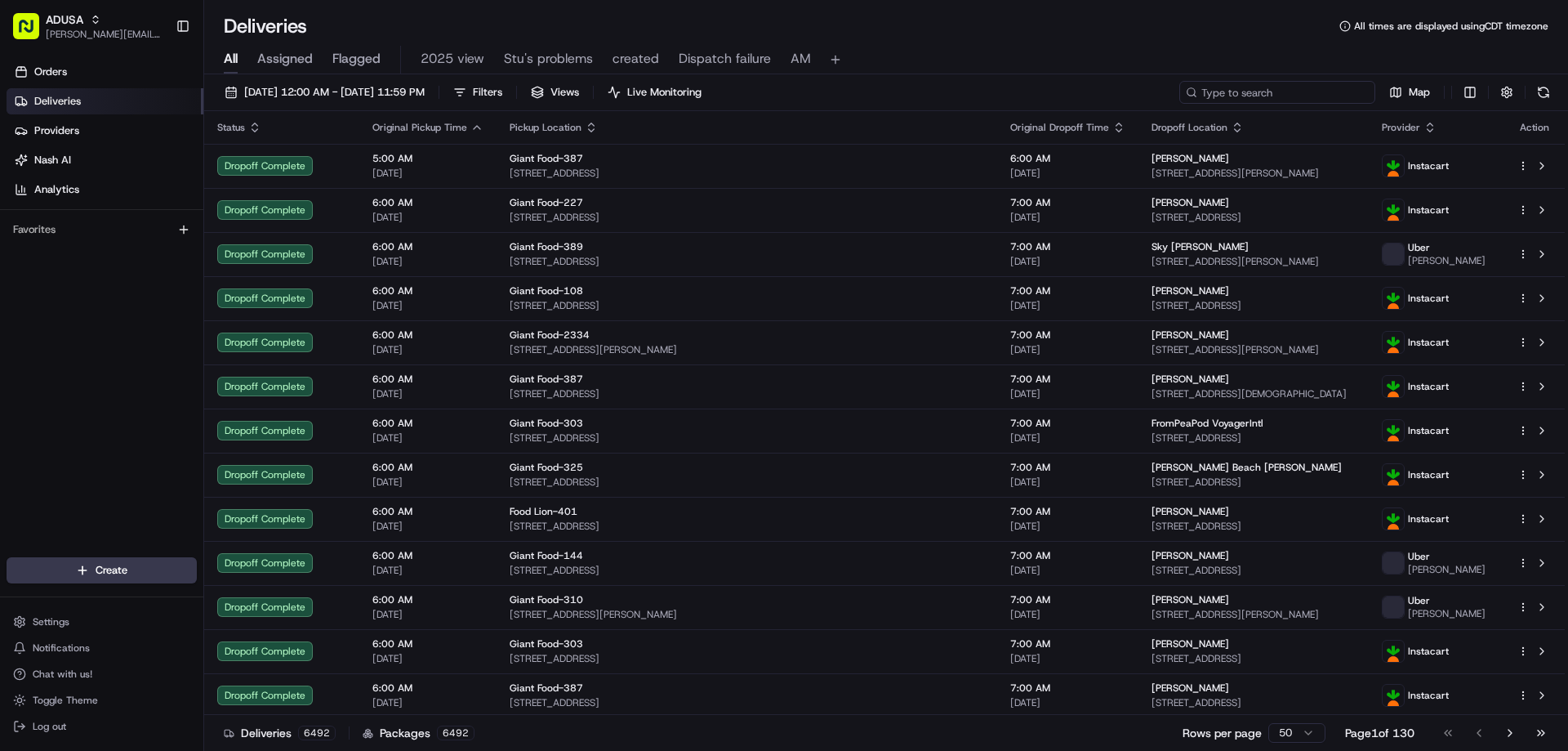
paste input "m709847113"
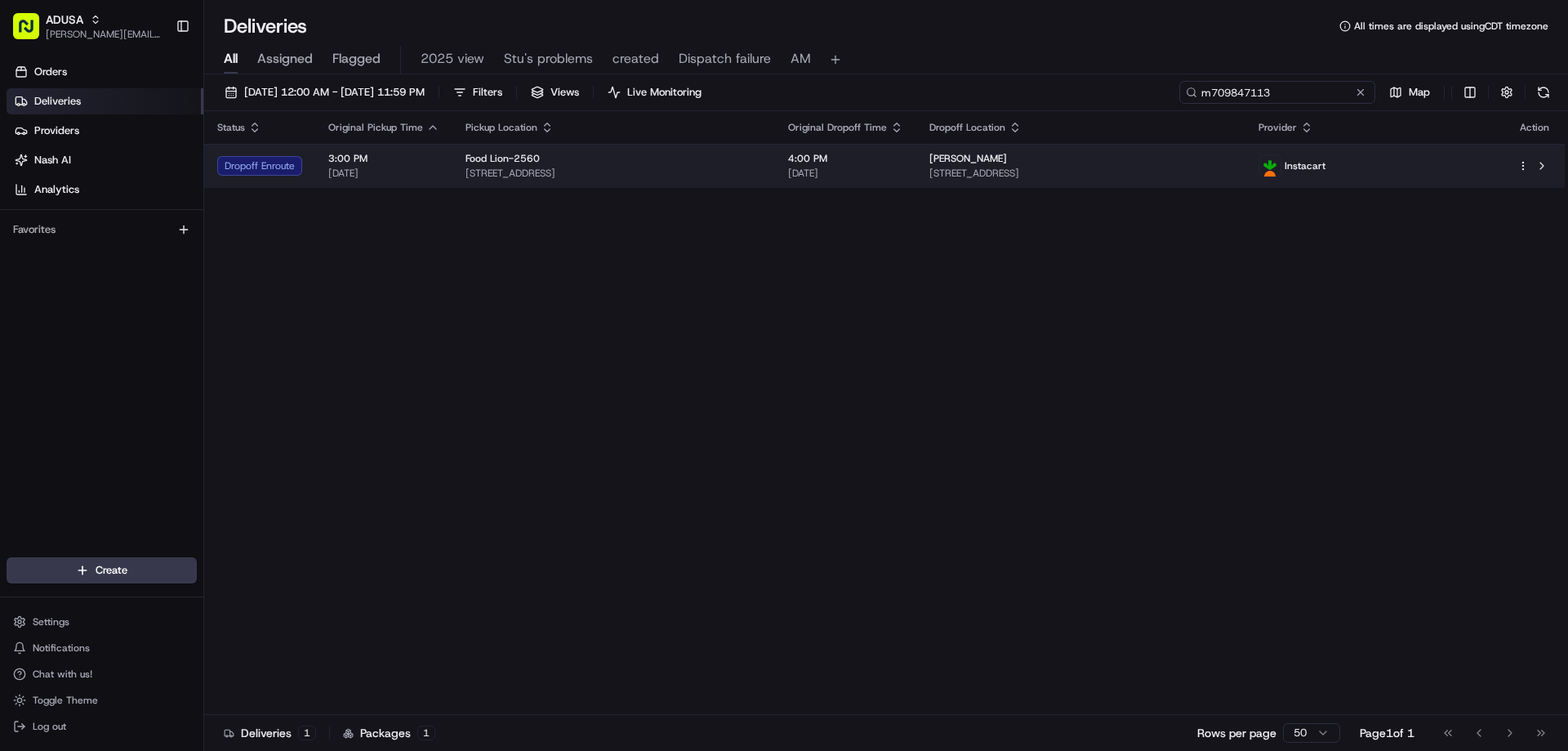
type input "m709847113"
click at [258, 161] on div "Dropoff Enroute" at bounding box center [259, 165] width 85 height 19
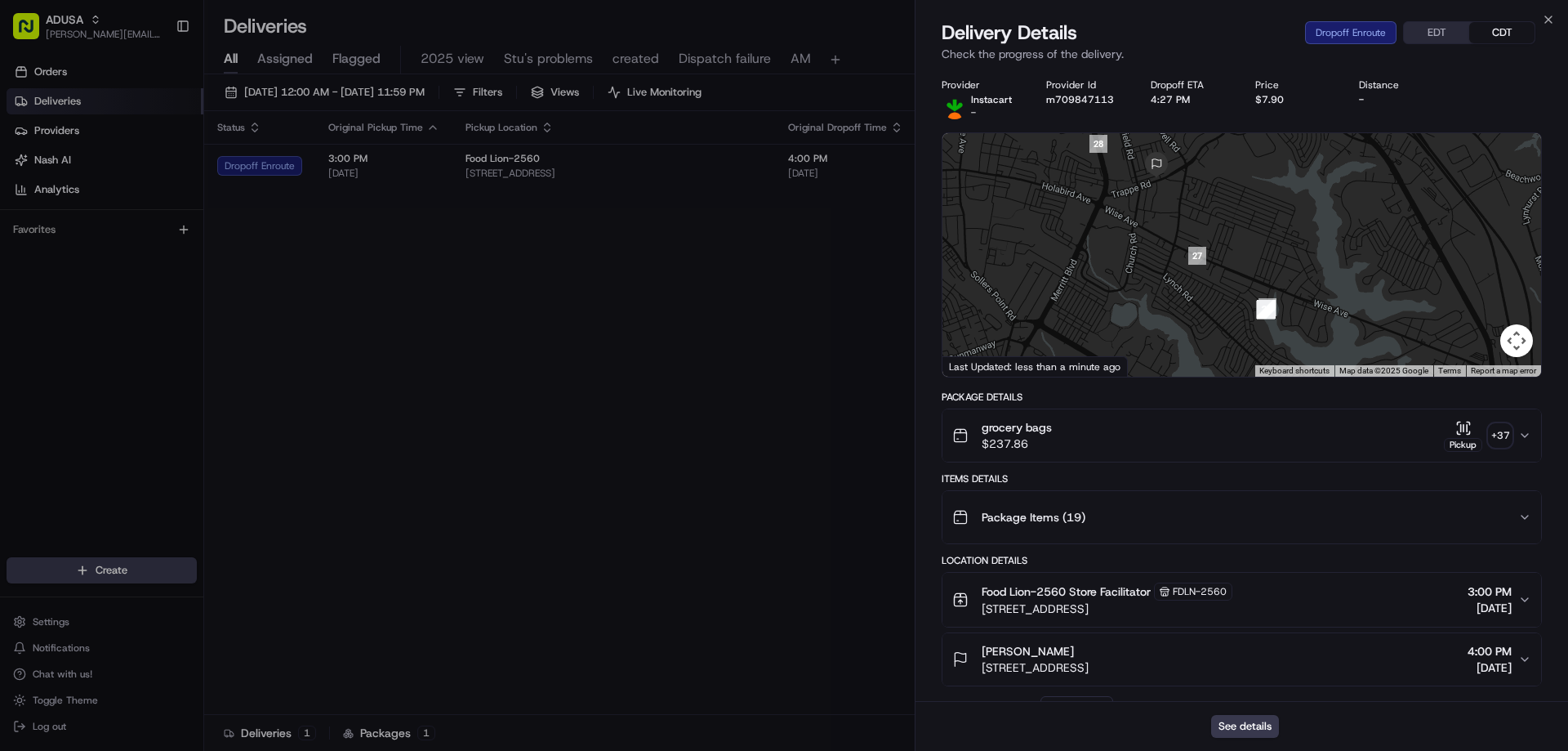
drag, startPoint x: 1171, startPoint y: 214, endPoint x: 1104, endPoint y: 290, distance: 101.3
click at [1104, 290] on div at bounding box center [1242, 254] width 598 height 243
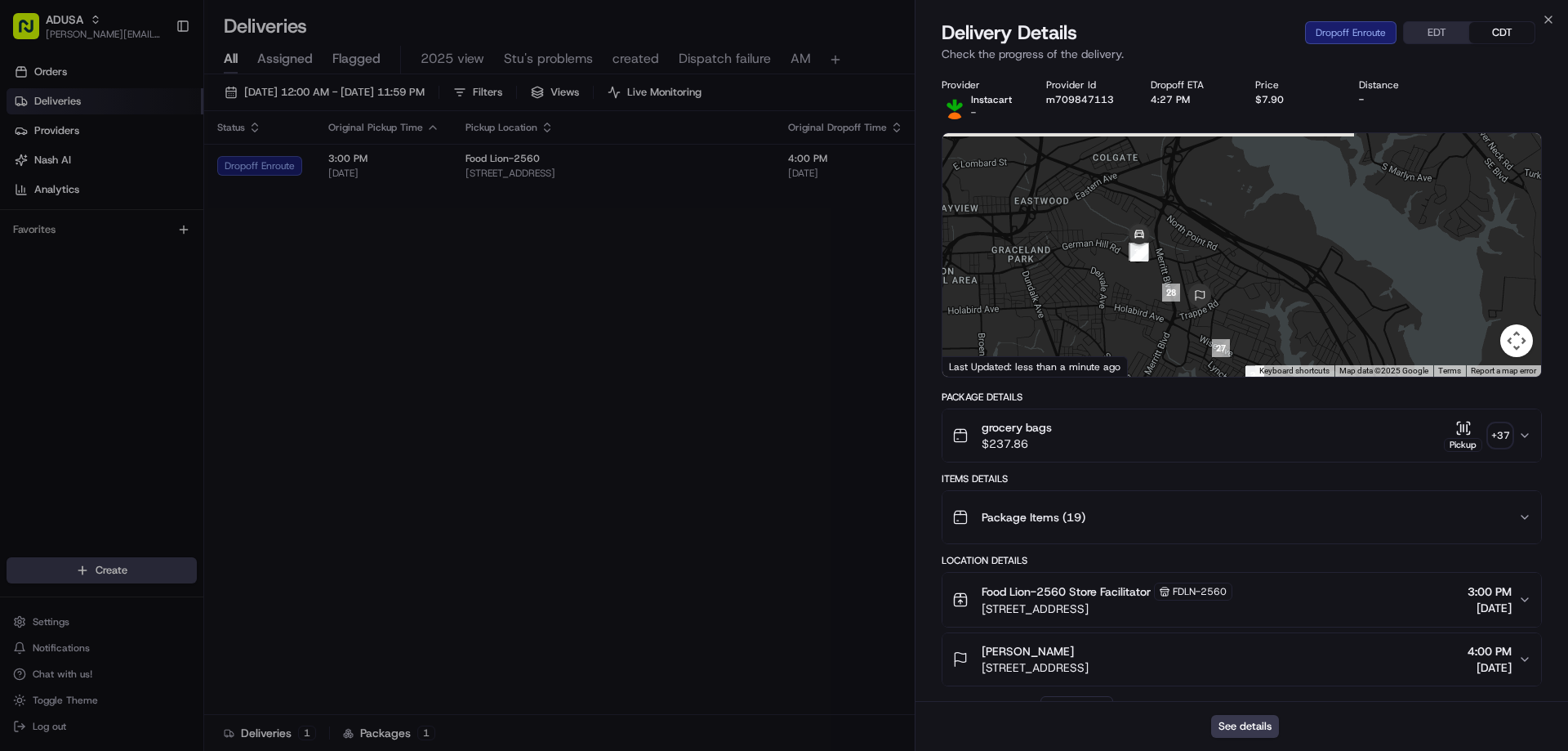
drag, startPoint x: 1110, startPoint y: 209, endPoint x: 1136, endPoint y: 267, distance: 63.6
click at [1136, 267] on div at bounding box center [1242, 254] width 598 height 243
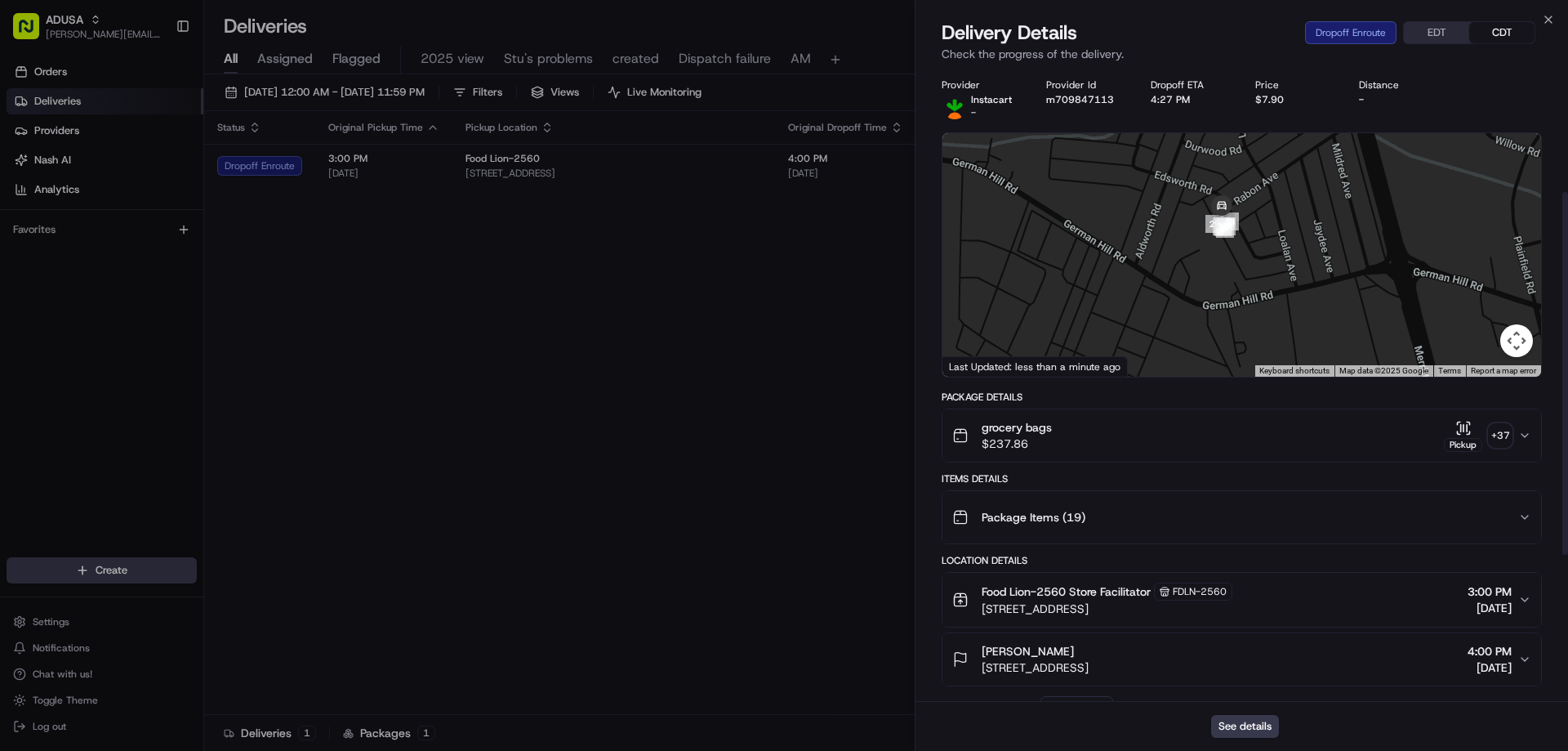
scroll to position [469, 0]
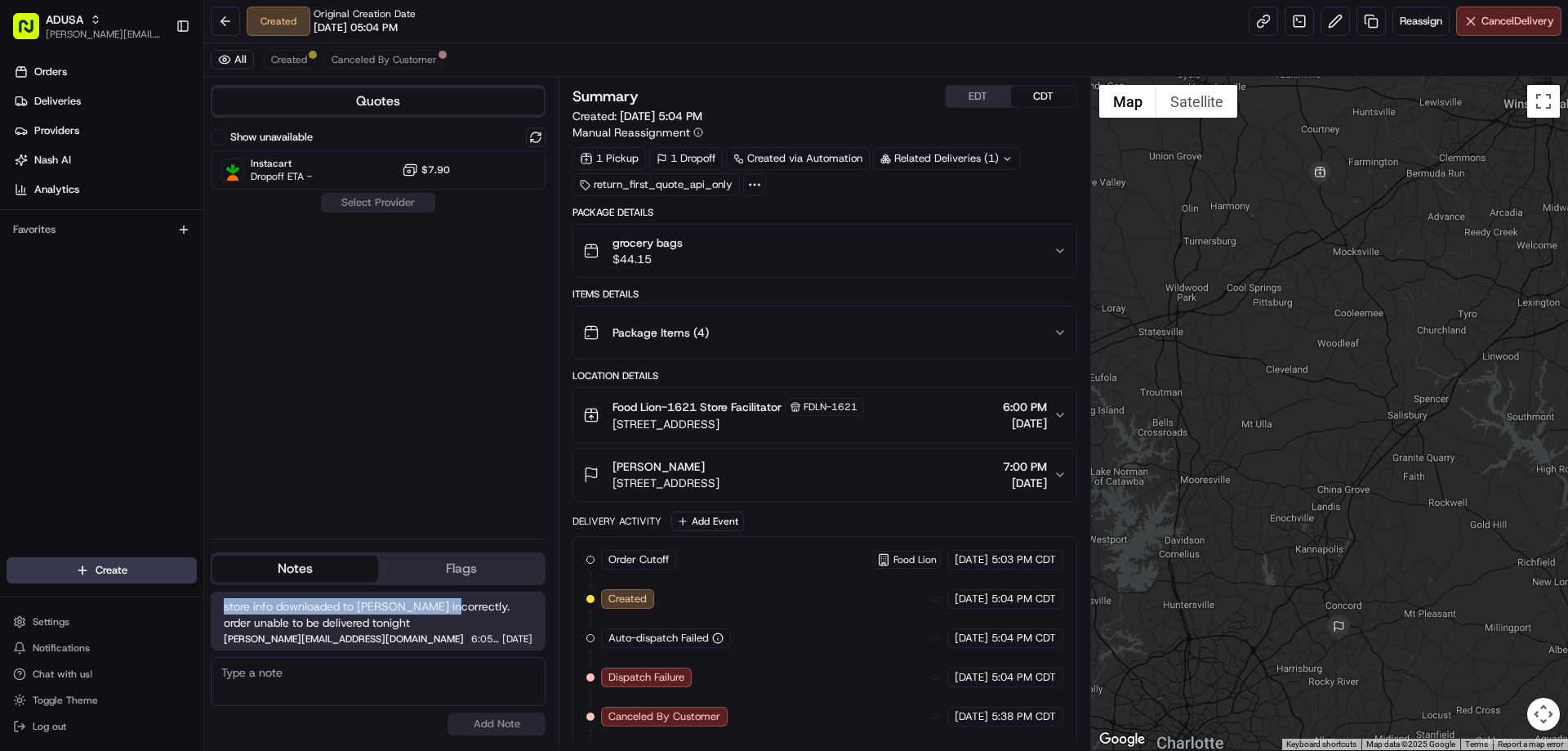
drag, startPoint x: 442, startPoint y: 612, endPoint x: 221, endPoint y: 609, distance: 221.0
click at [221, 609] on div "store info downloaded to [PERSON_NAME] incorrectly. order unable to be delivere…" at bounding box center [378, 620] width 335 height 58
copy span "store info downloaded to [PERSON_NAME] incorrectly"
click at [214, 25] on button at bounding box center [225, 21] width 30 height 30
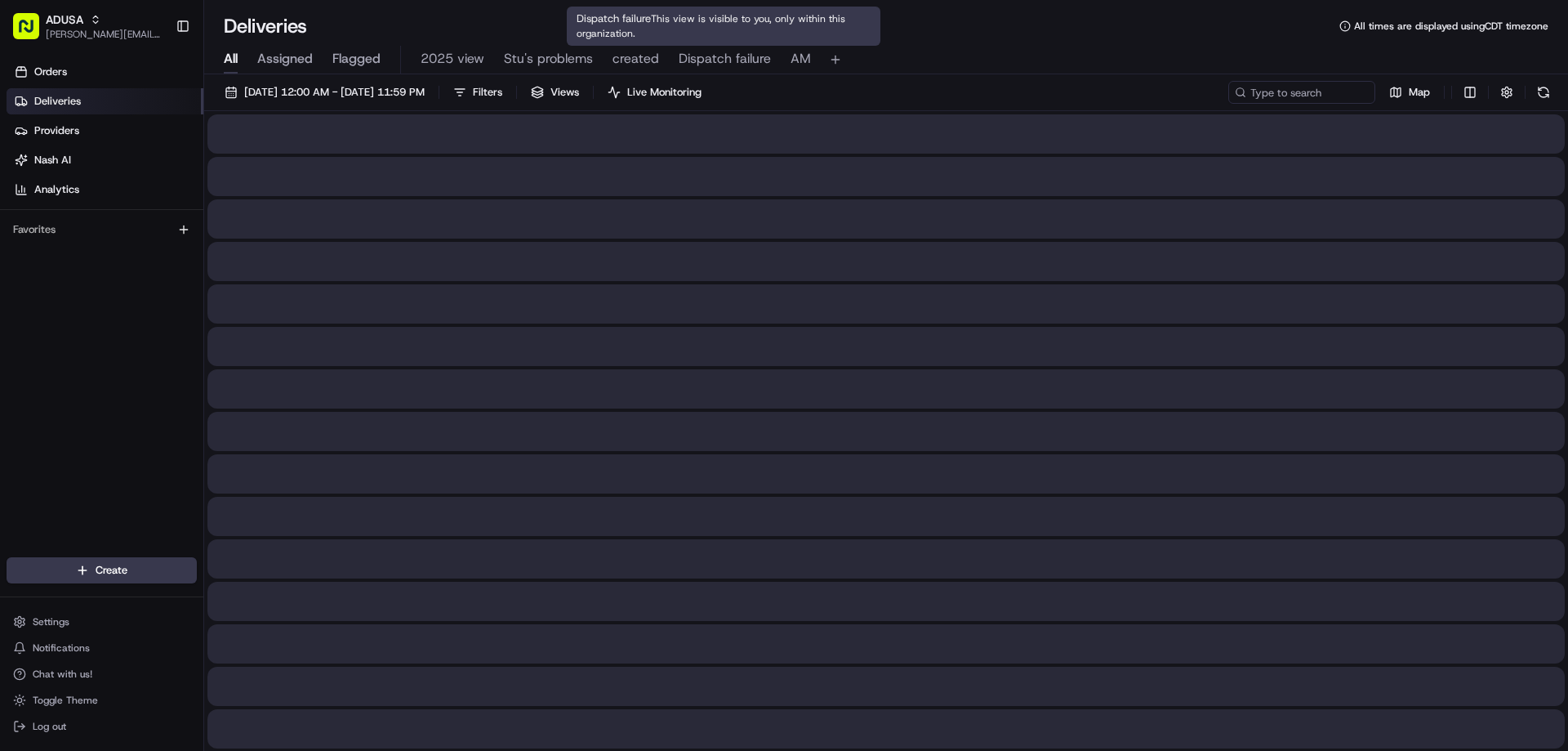
click at [643, 57] on span "created" at bounding box center [636, 58] width 47 height 19
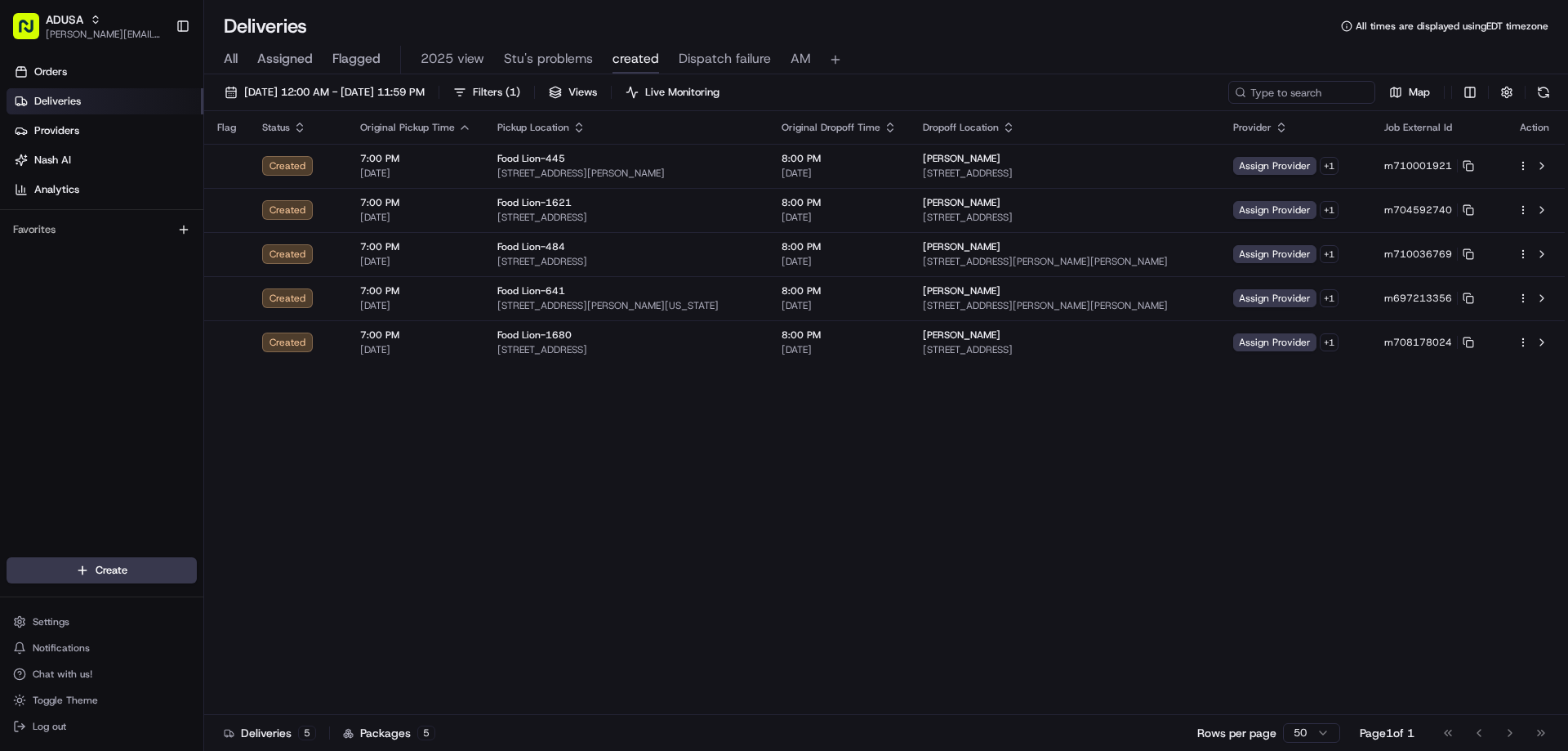
click at [561, 424] on div "Flag Status Original Pickup Time Pickup Location Original Dropoff Time Dropoff …" at bounding box center [885, 413] width 1361 height 604
